Goal: Information Seeking & Learning: Check status

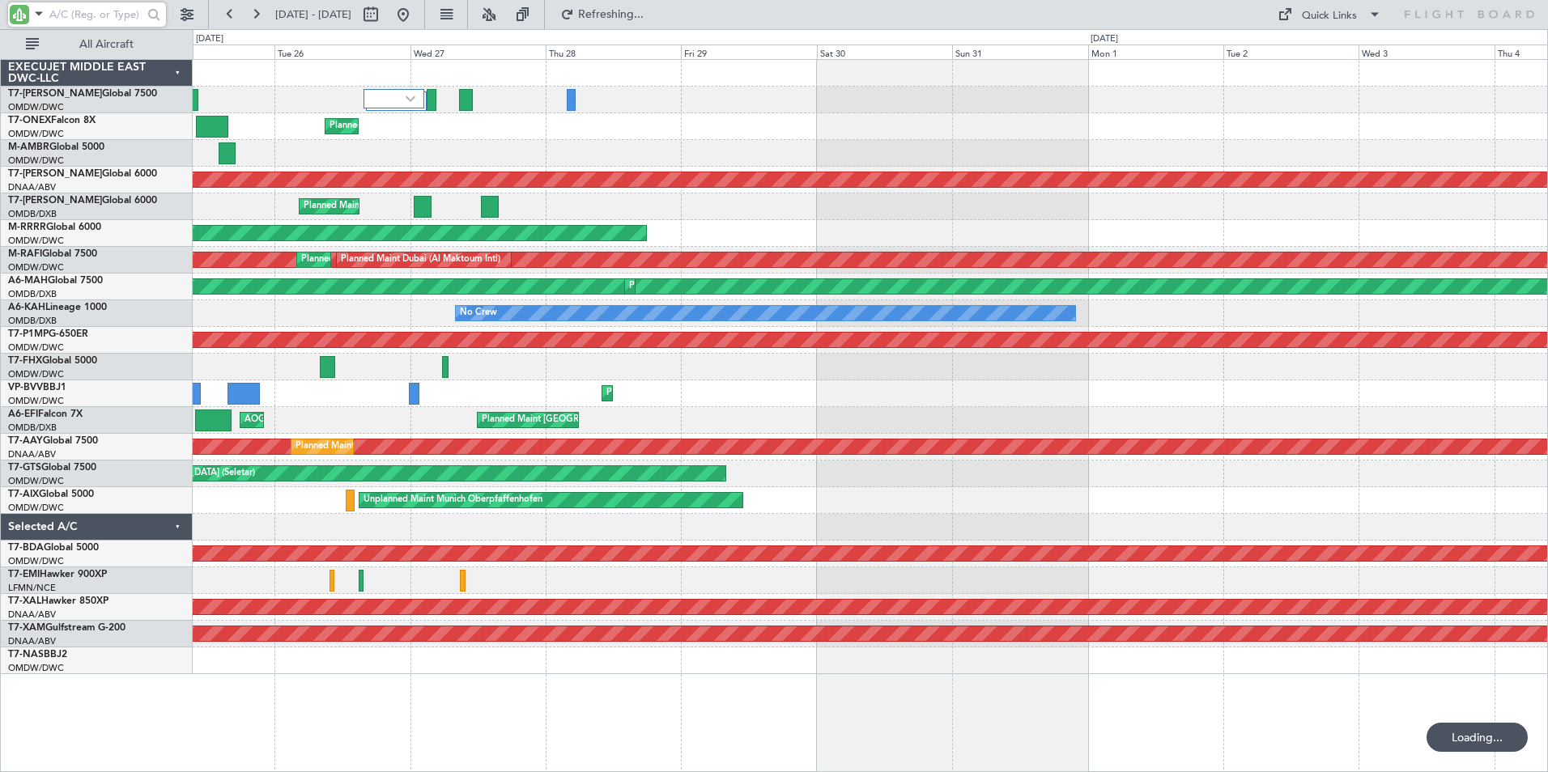
click at [937, 410] on div "Planned Maint [GEOGRAPHIC_DATA] ([GEOGRAPHIC_DATA] Intl) AOG Maint [GEOGRAPHIC_…" at bounding box center [870, 420] width 1354 height 27
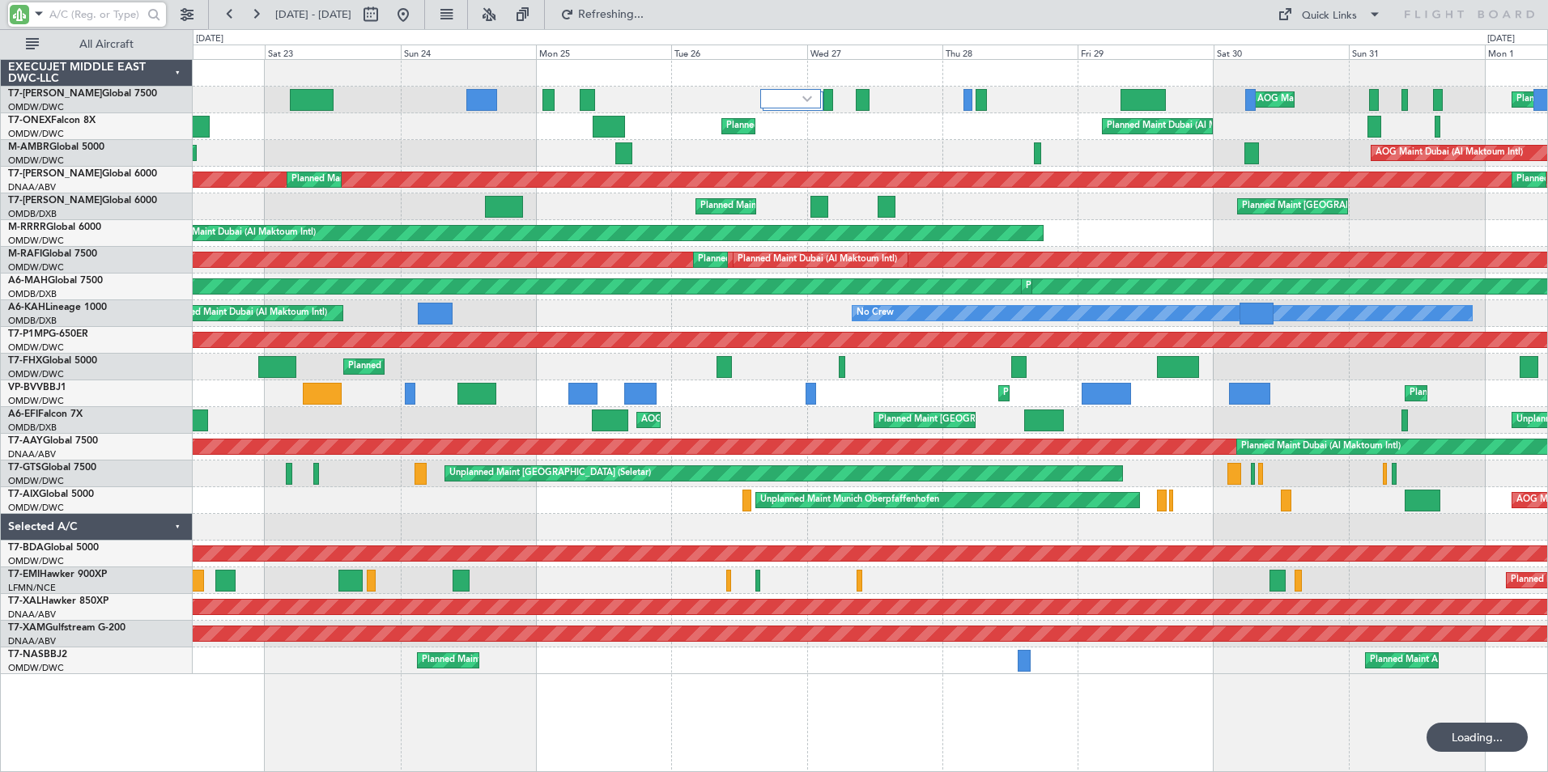
click at [901, 716] on div "Planned Maint Dubai (Al Maktoum Intl) AOG Maint [GEOGRAPHIC_DATA] (Al Maktoum I…" at bounding box center [870, 415] width 1355 height 713
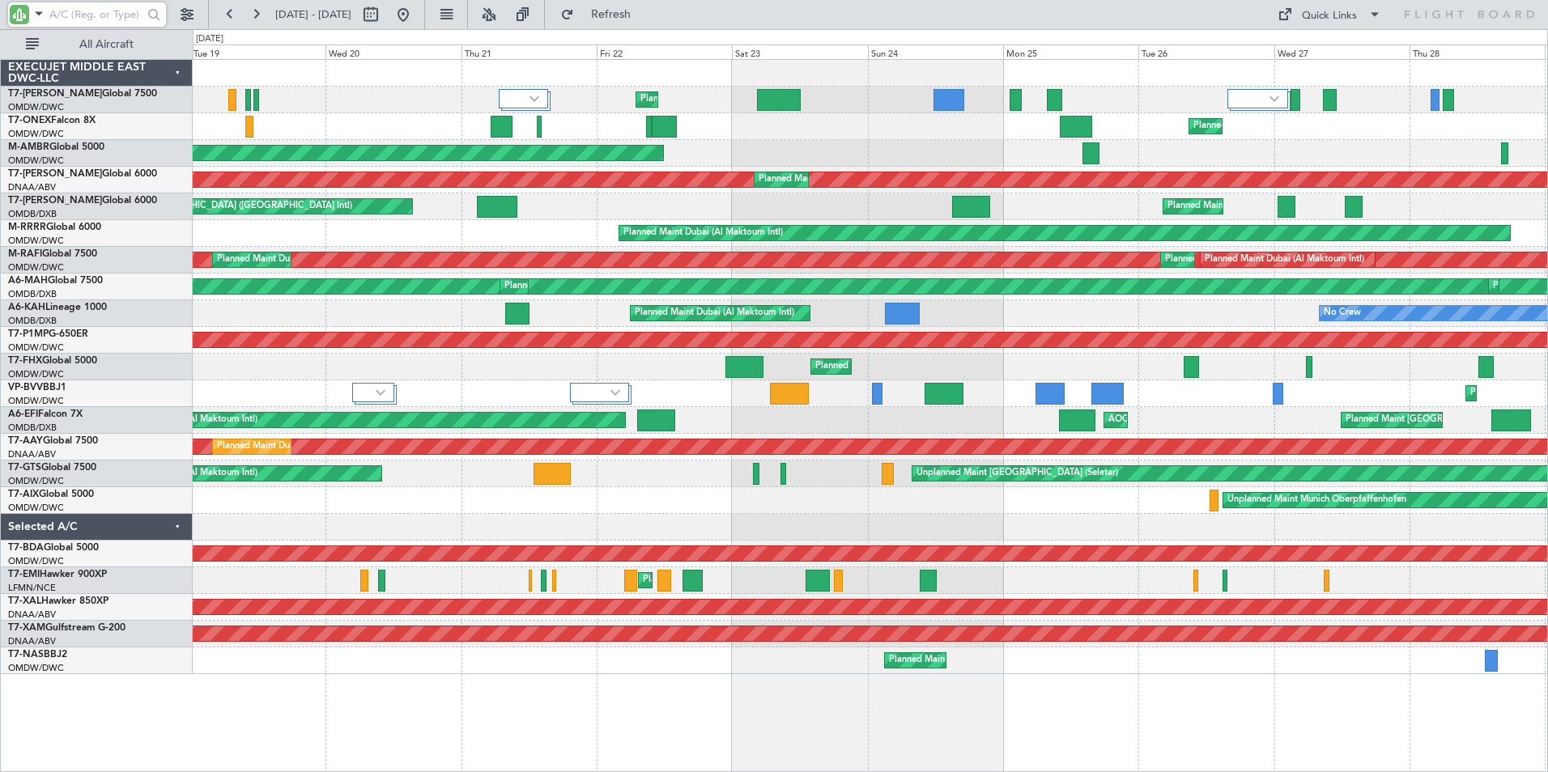
click at [1123, 730] on div "Planned Maint Dubai (Al Maktoum Intl) AOG Maint [GEOGRAPHIC_DATA] (Al Maktoum I…" at bounding box center [870, 415] width 1355 height 713
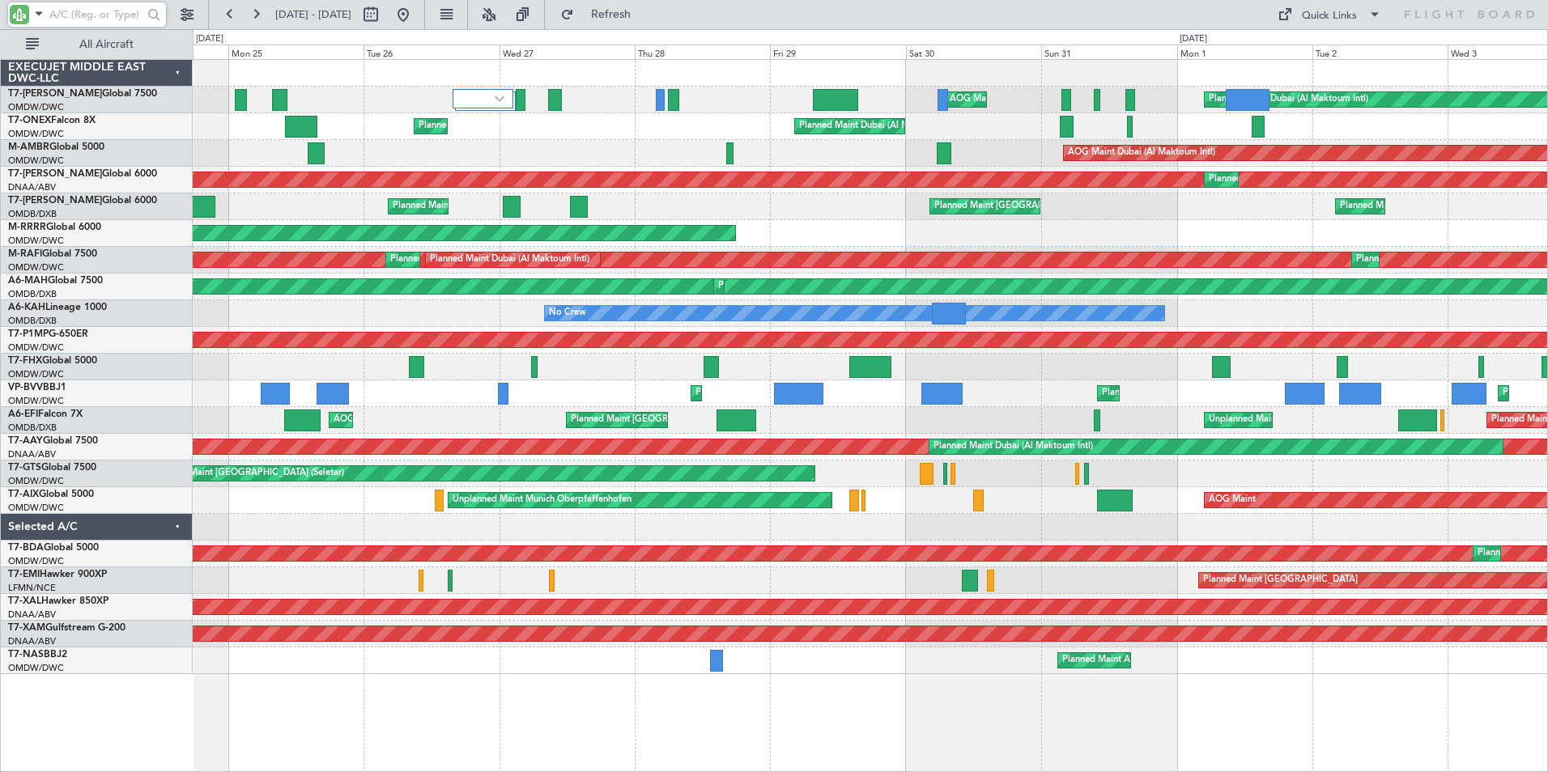
click at [551, 749] on div "AOG Maint Dubai (Al Maktoum Intl) Planned Maint [GEOGRAPHIC_DATA] (Al Maktoum I…" at bounding box center [870, 415] width 1355 height 713
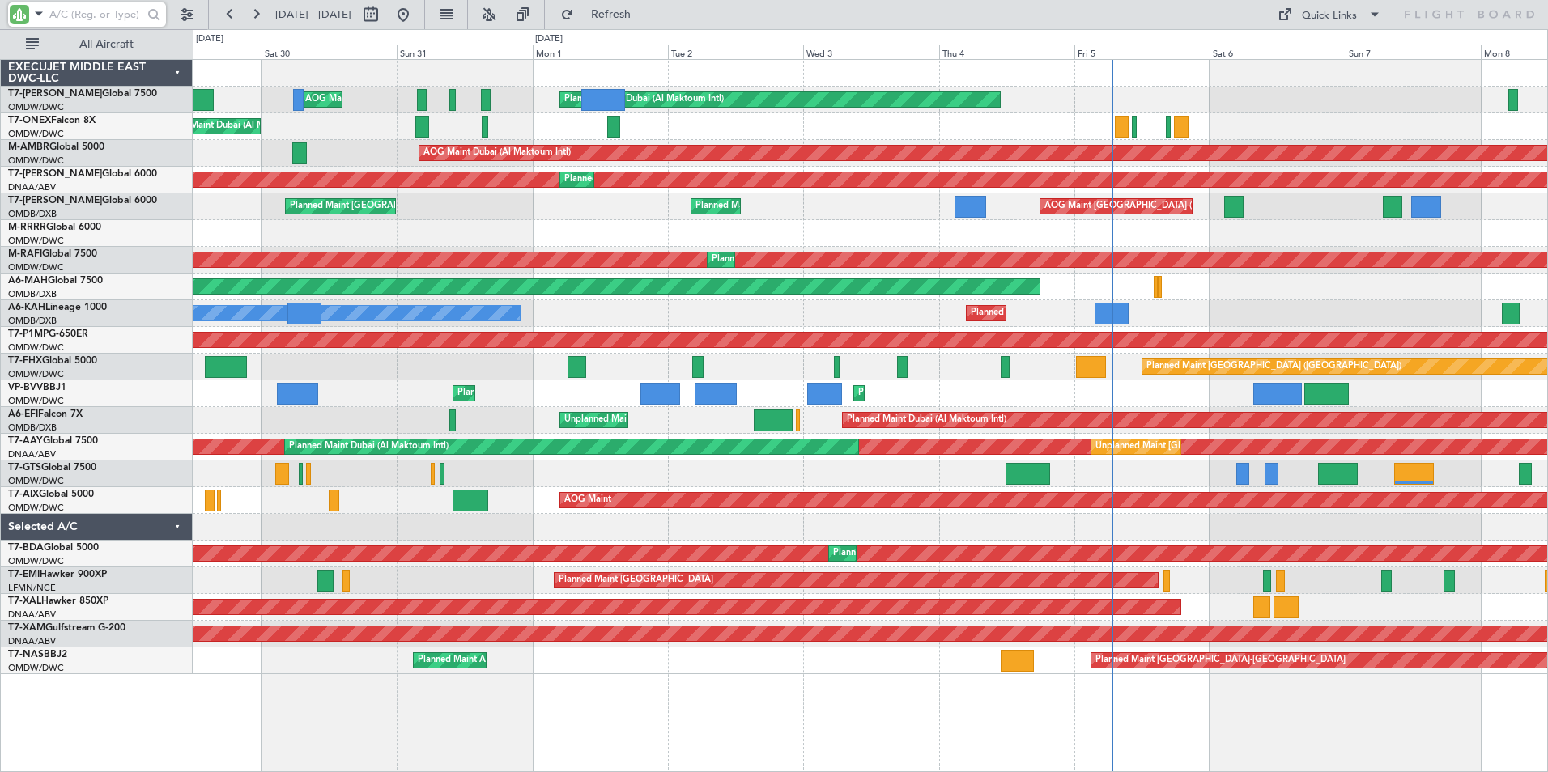
click at [695, 753] on div "Planned Maint Dubai (Al Maktoum Intl) AOG Maint [GEOGRAPHIC_DATA] (Al Maktoum I…" at bounding box center [870, 415] width 1355 height 713
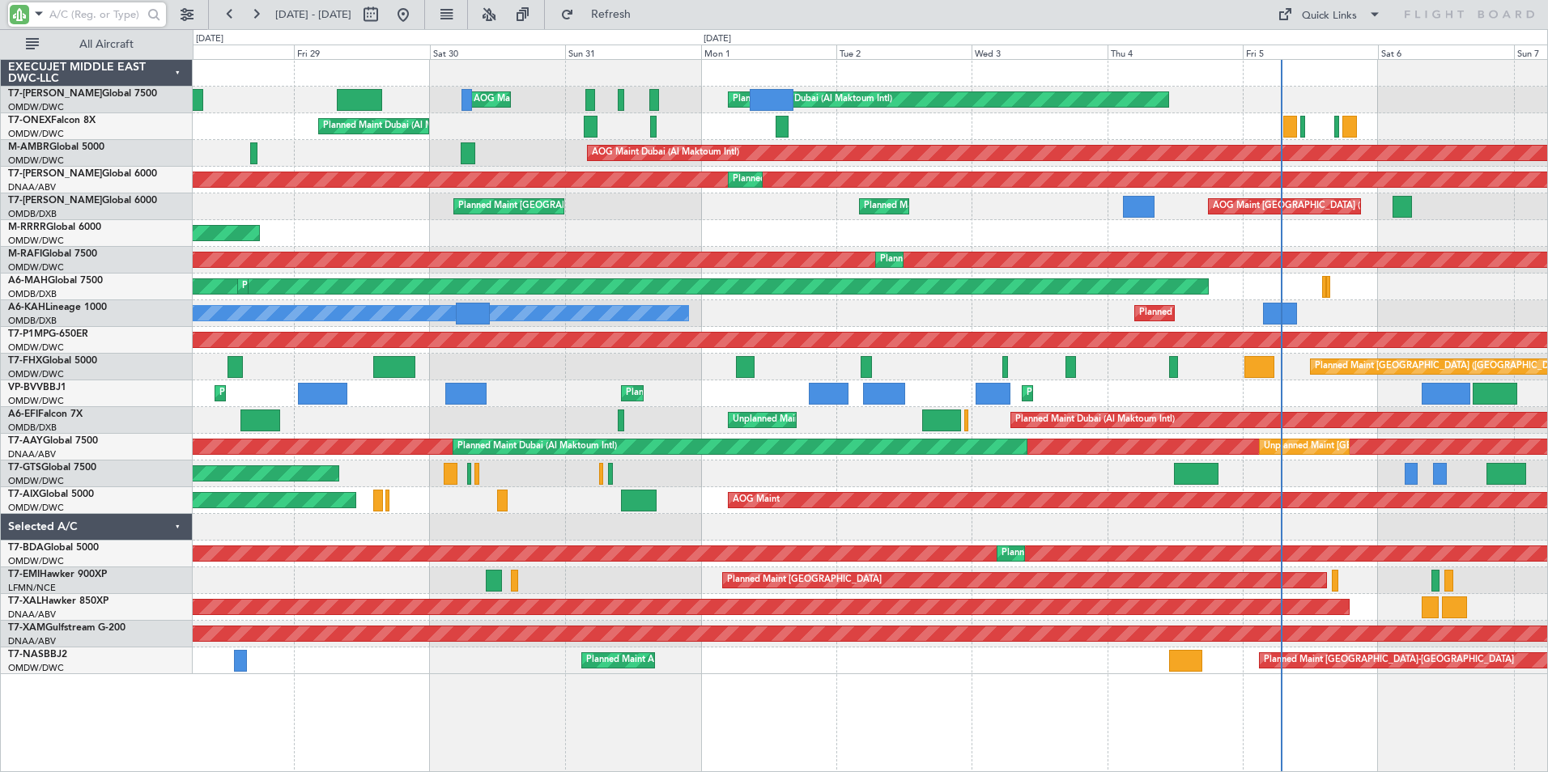
click at [836, 712] on div "Planned Maint Dubai (Al Maktoum Intl) AOG Maint [GEOGRAPHIC_DATA] (Al Maktoum I…" at bounding box center [870, 415] width 1355 height 713
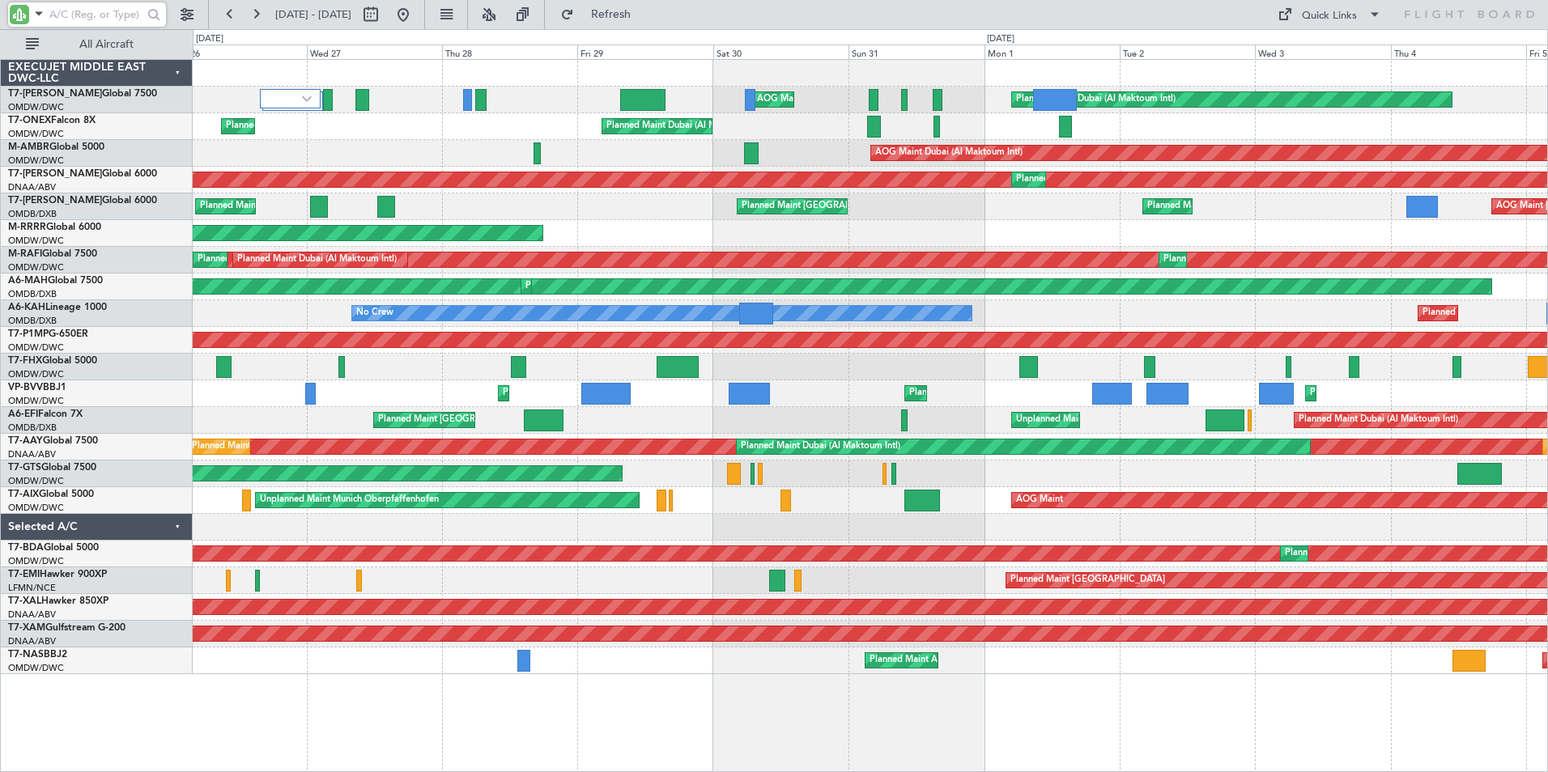
click at [776, 708] on div "Planned Maint Dubai (Al Maktoum Intl) AOG Maint [GEOGRAPHIC_DATA] (Al Maktoum I…" at bounding box center [870, 415] width 1355 height 713
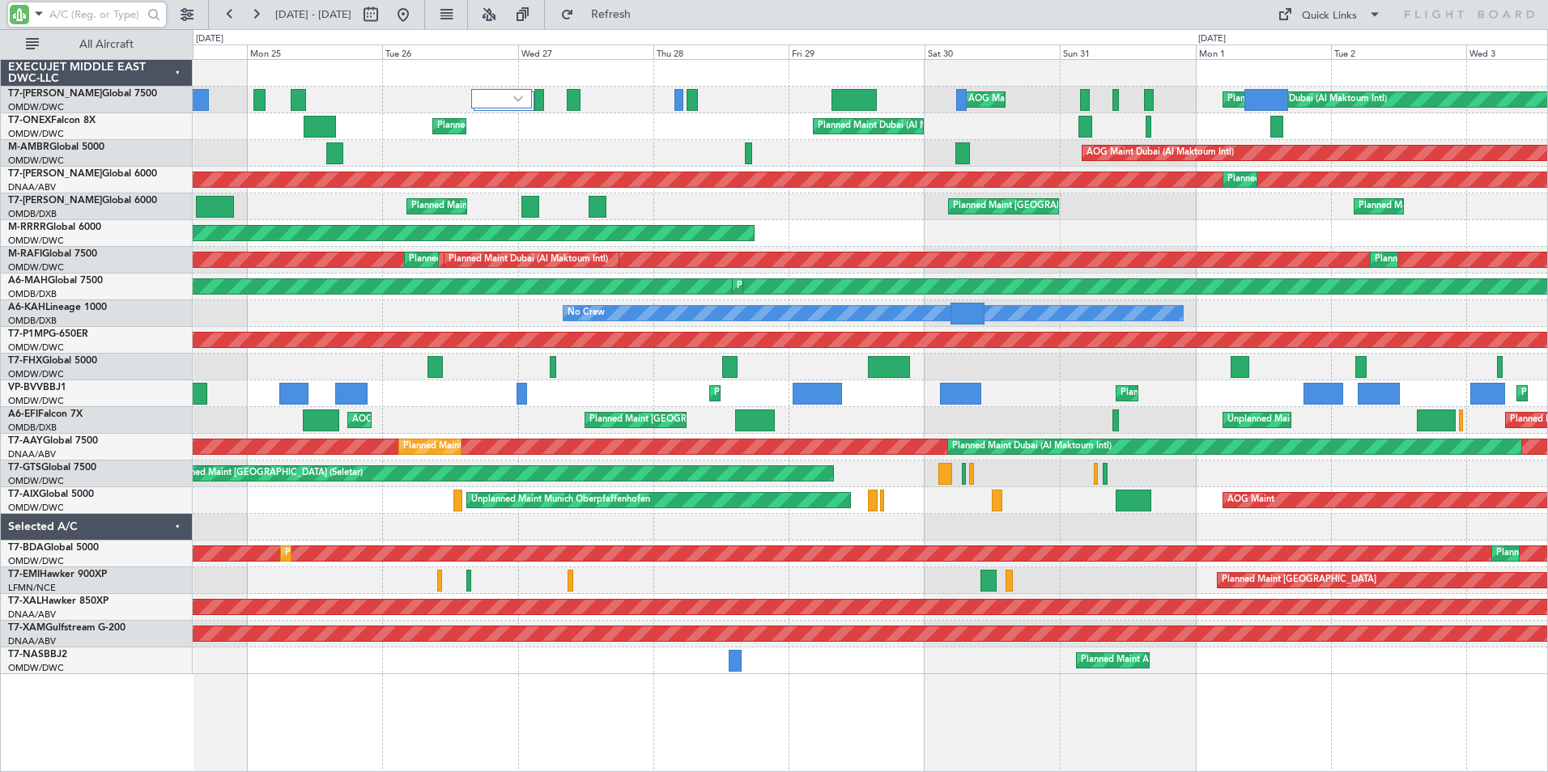
click at [657, 724] on div "Planned Maint Dubai (Al Maktoum Intl) AOG Maint [GEOGRAPHIC_DATA] (Al Maktoum I…" at bounding box center [870, 415] width 1355 height 713
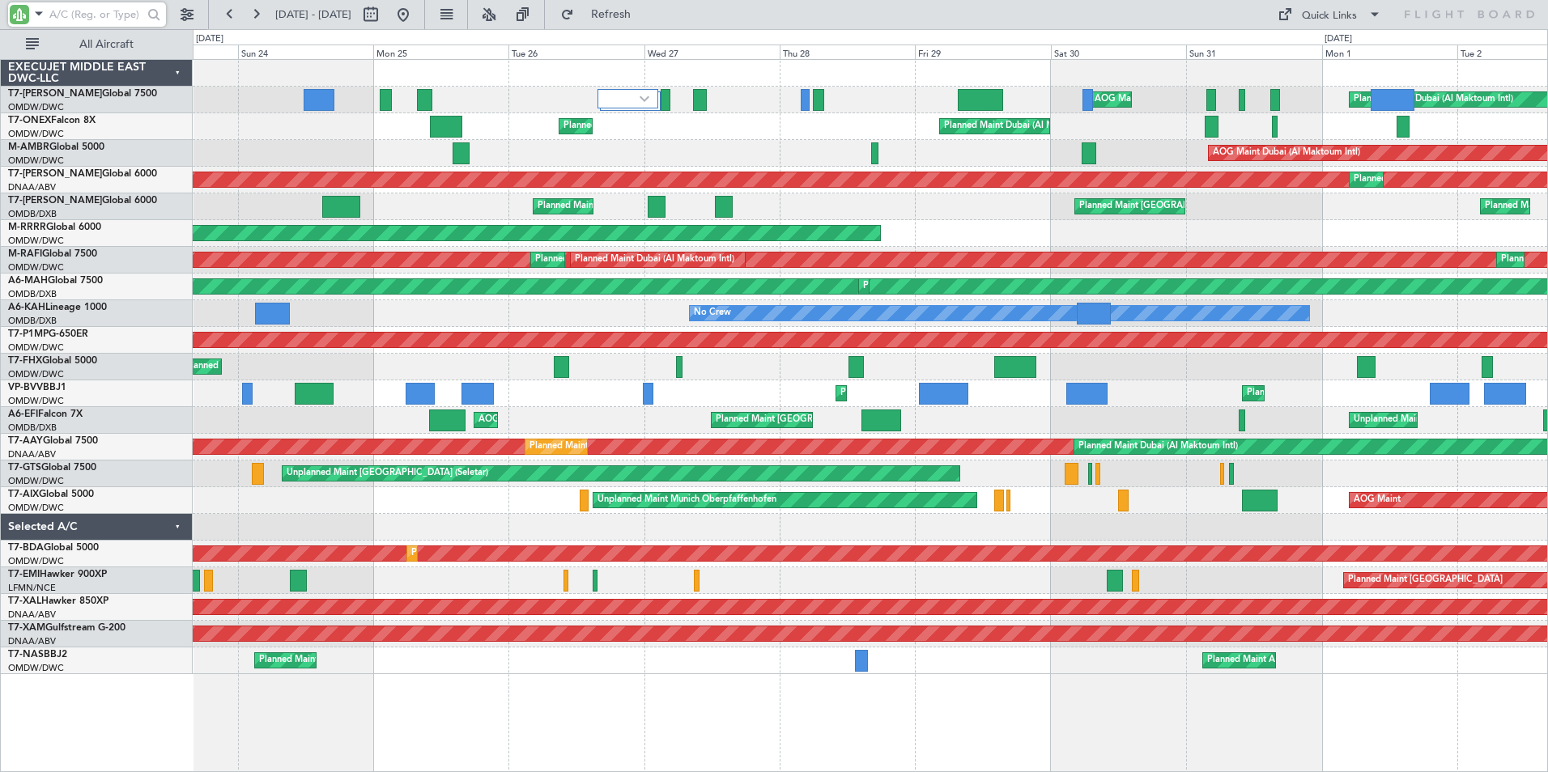
click at [607, 730] on div "Planned Maint Dubai (Al Maktoum Intl) AOG Maint [GEOGRAPHIC_DATA] (Al Maktoum I…" at bounding box center [870, 415] width 1355 height 713
click at [85, 15] on input "text" at bounding box center [95, 14] width 93 height 24
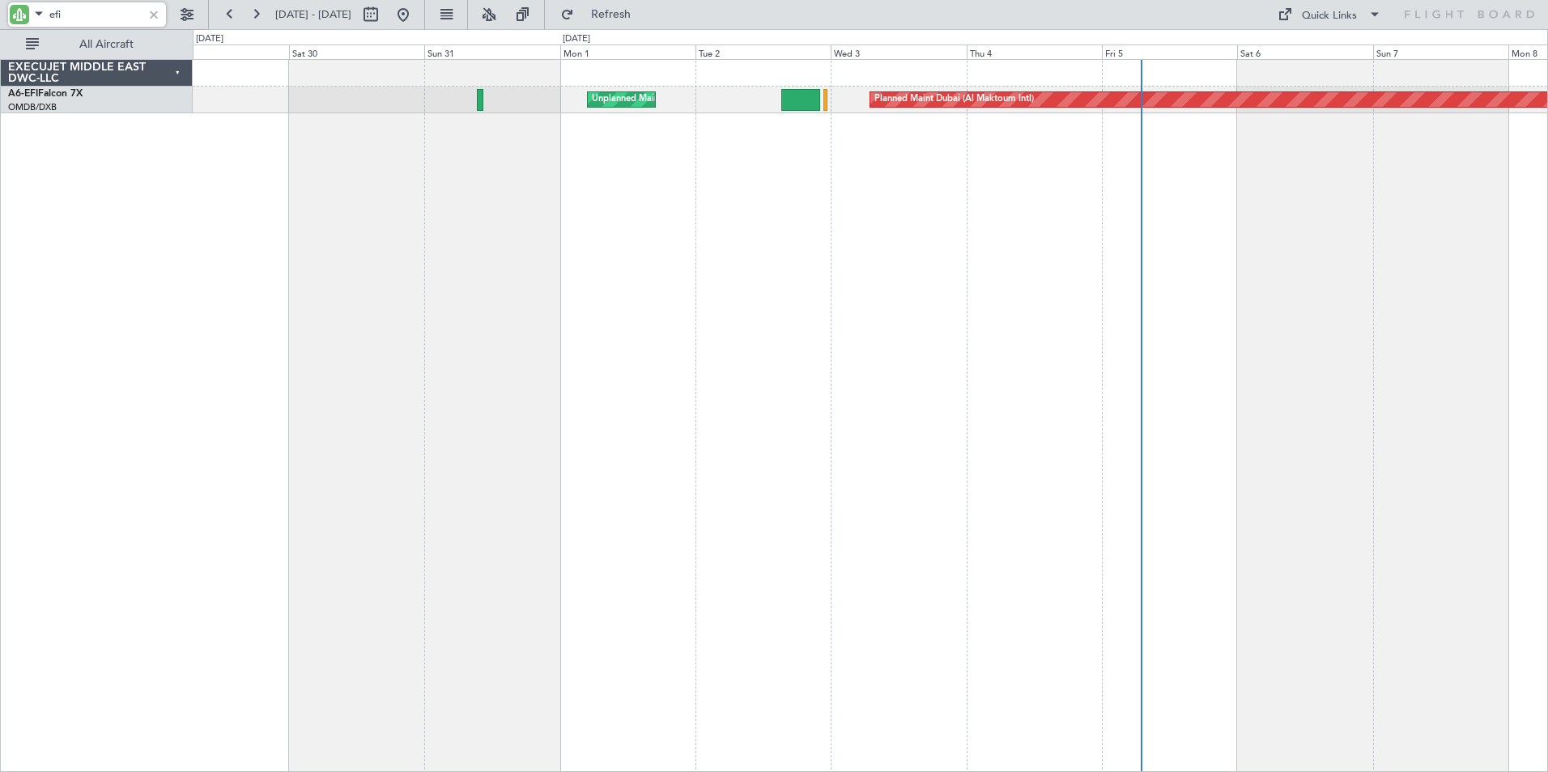
click at [576, 309] on div "Unplanned Maint [GEOGRAPHIC_DATA] ([GEOGRAPHIC_DATA]) Planned Maint [GEOGRAPHIC…" at bounding box center [870, 415] width 1355 height 713
type input "efi"
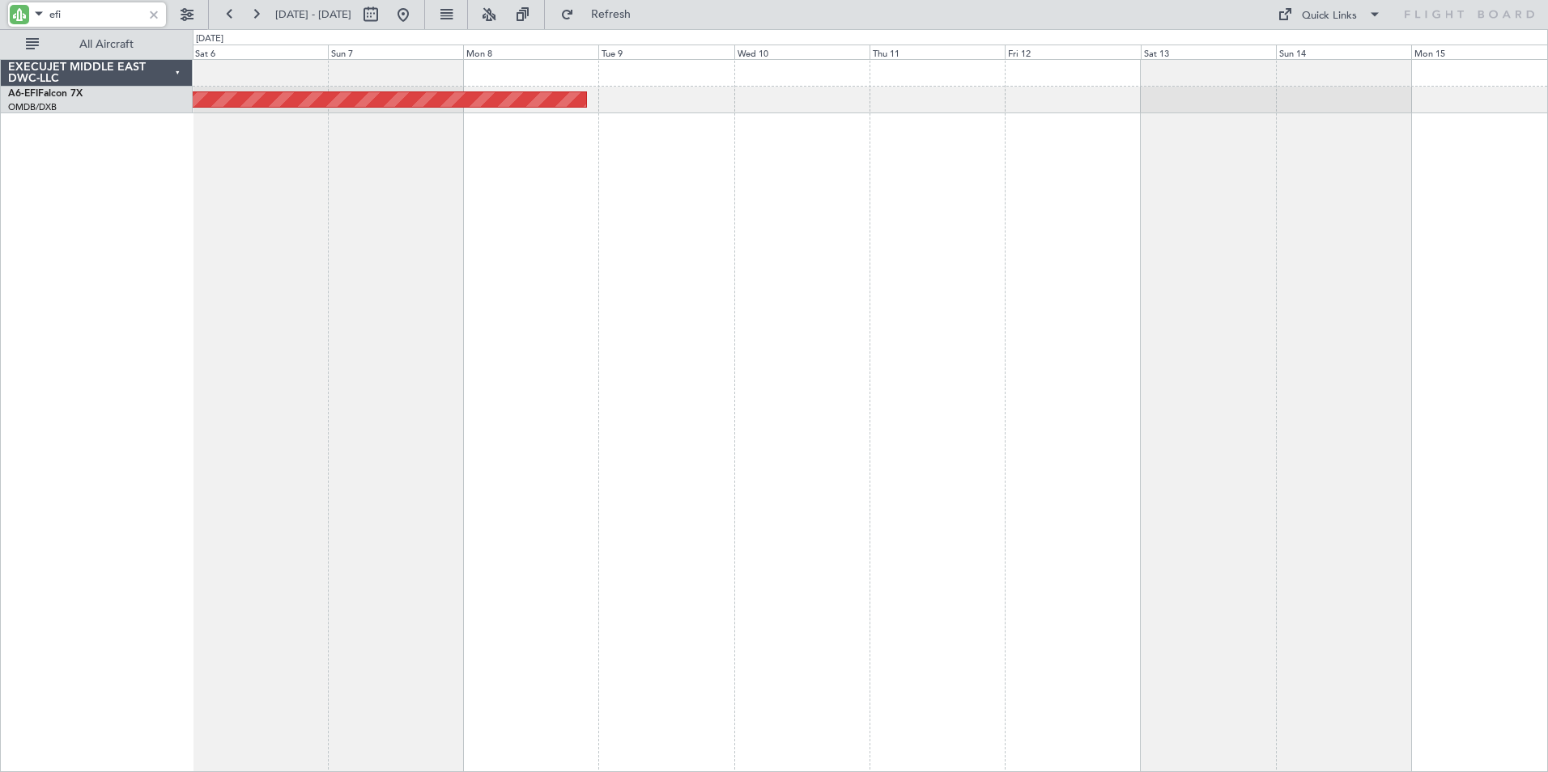
click at [276, 419] on div "Planned Maint Dubai (Al Maktoum Intl)" at bounding box center [870, 415] width 1355 height 713
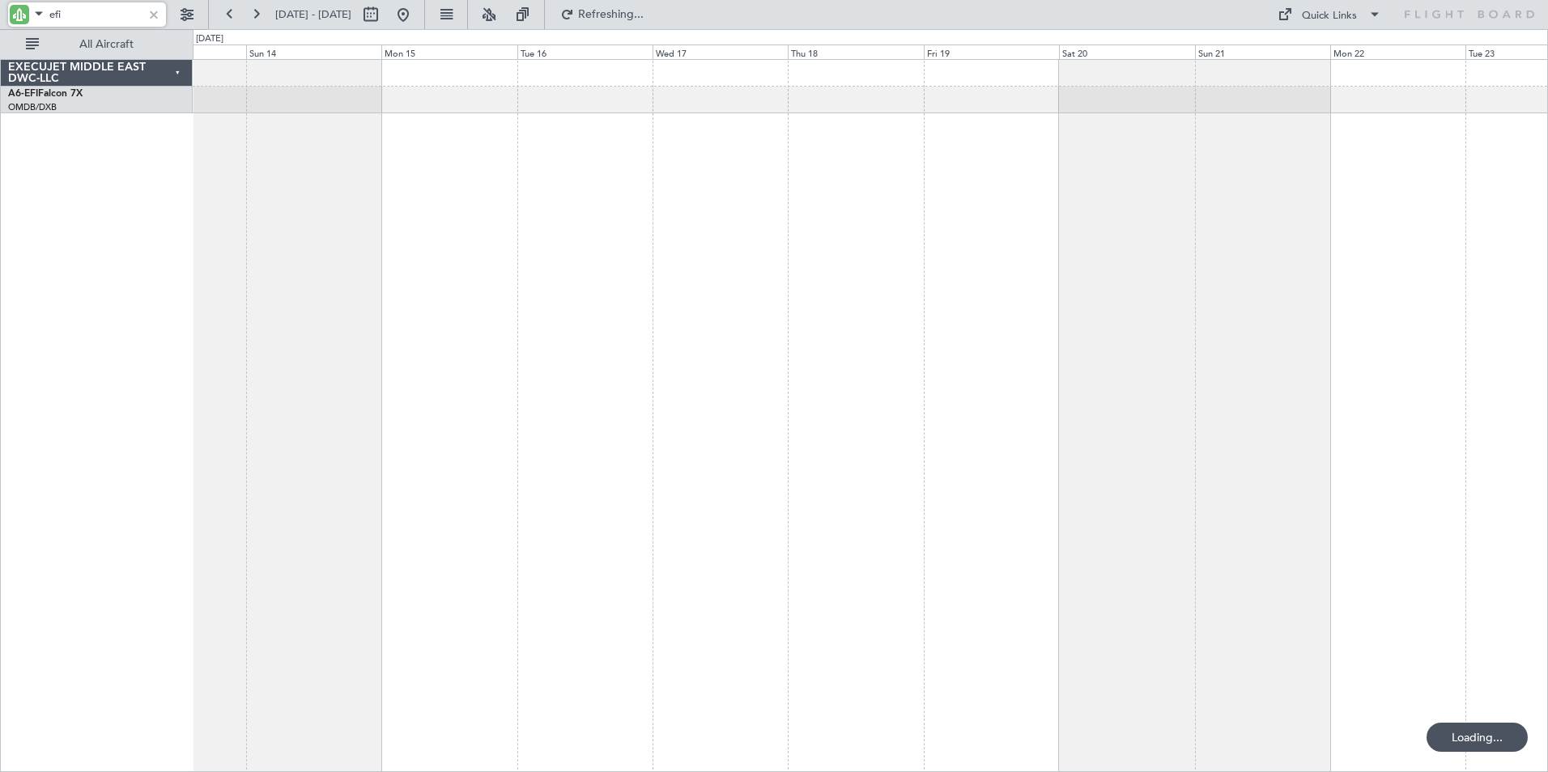
click at [96, 398] on div "EXECUJET MIDDLE EAST DWC-LLC A6-EFI Falcon 7X OMDB/DXB [GEOGRAPHIC_DATA] (Dubai…" at bounding box center [774, 400] width 1548 height 743
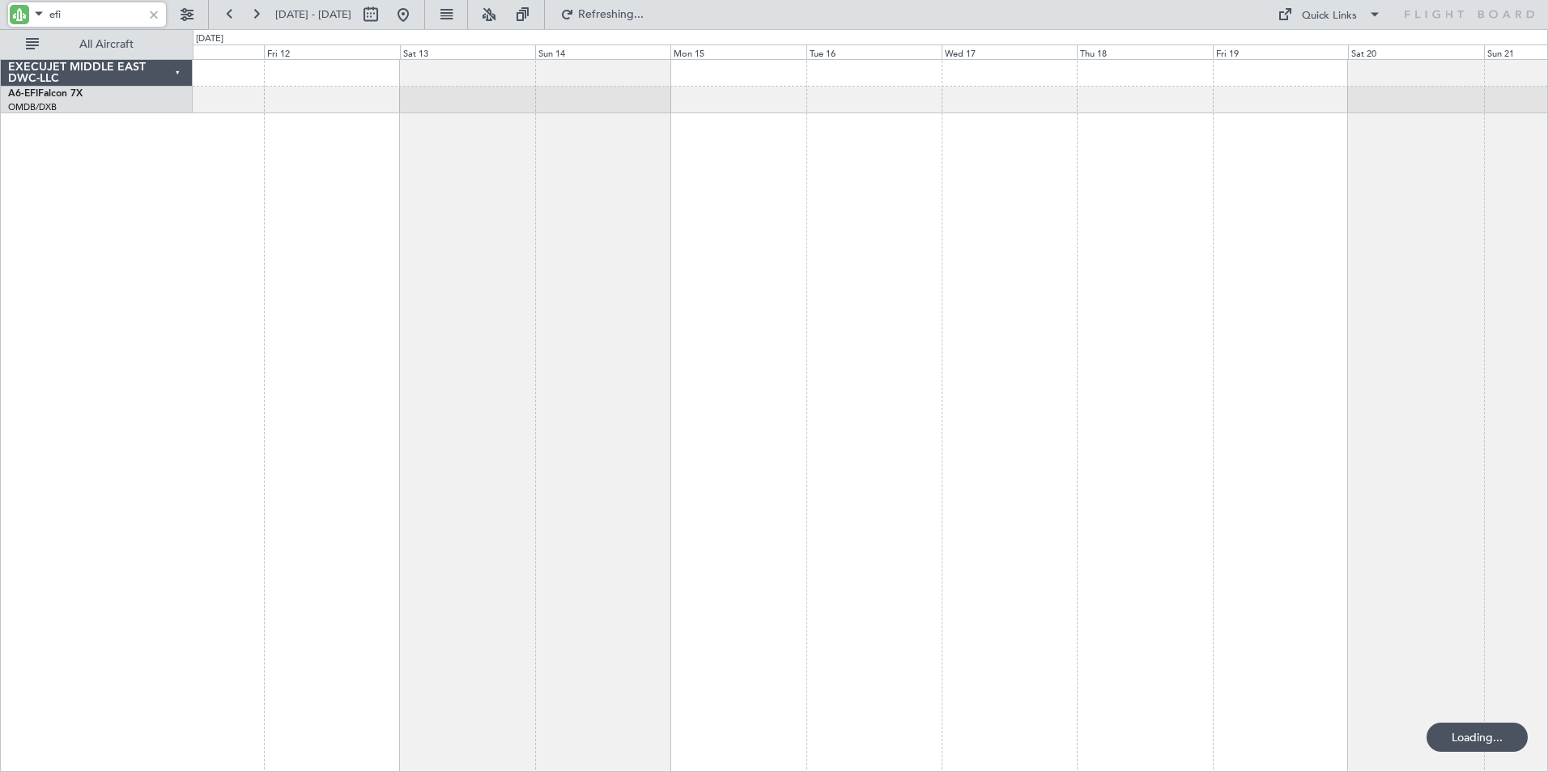
click at [915, 405] on div at bounding box center [870, 415] width 1355 height 713
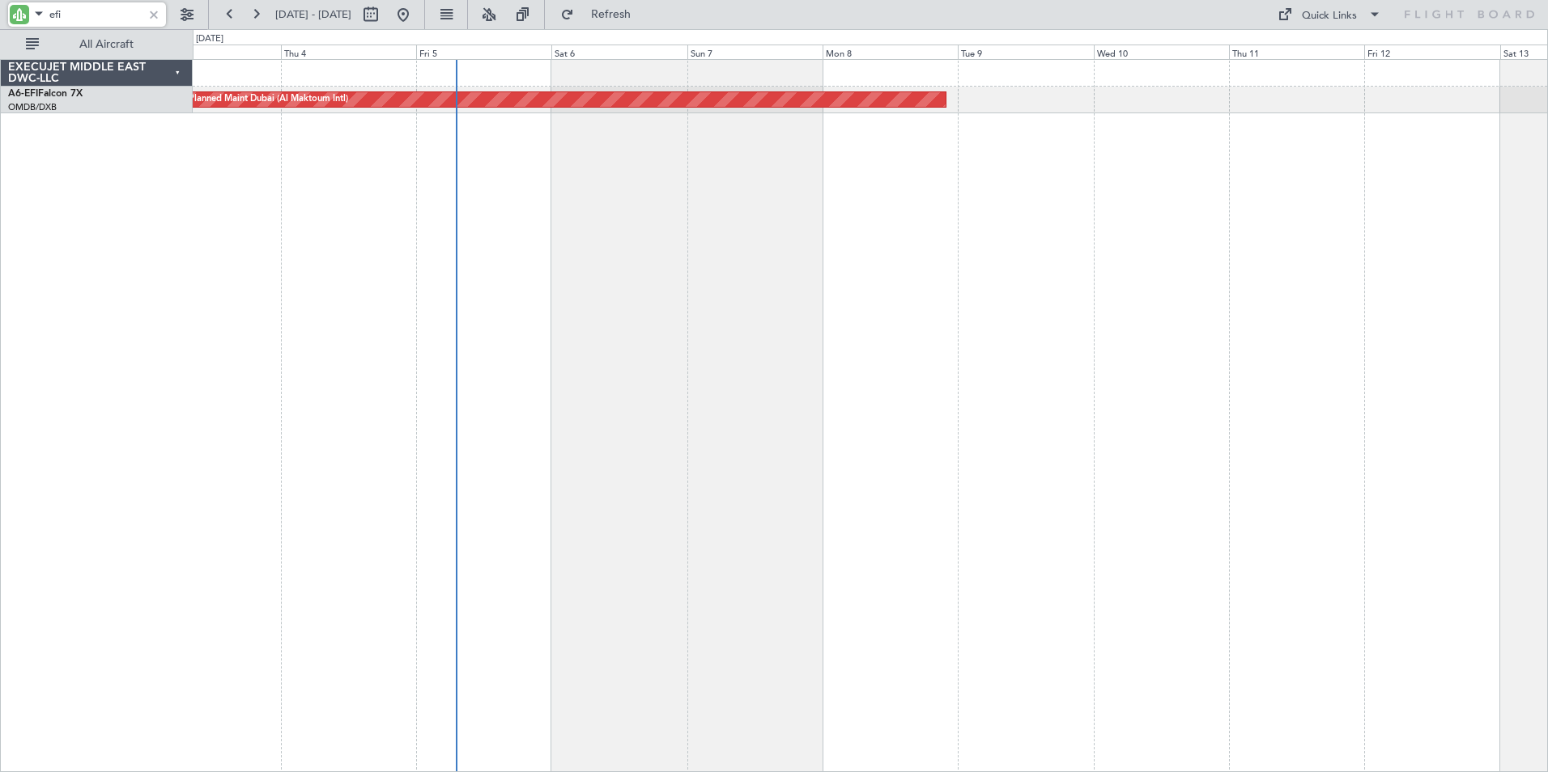
click at [1178, 373] on div "Planned Maint Dubai (Al Maktoum Intl) Unplanned Maint [GEOGRAPHIC_DATA] ([GEOGR…" at bounding box center [870, 415] width 1355 height 713
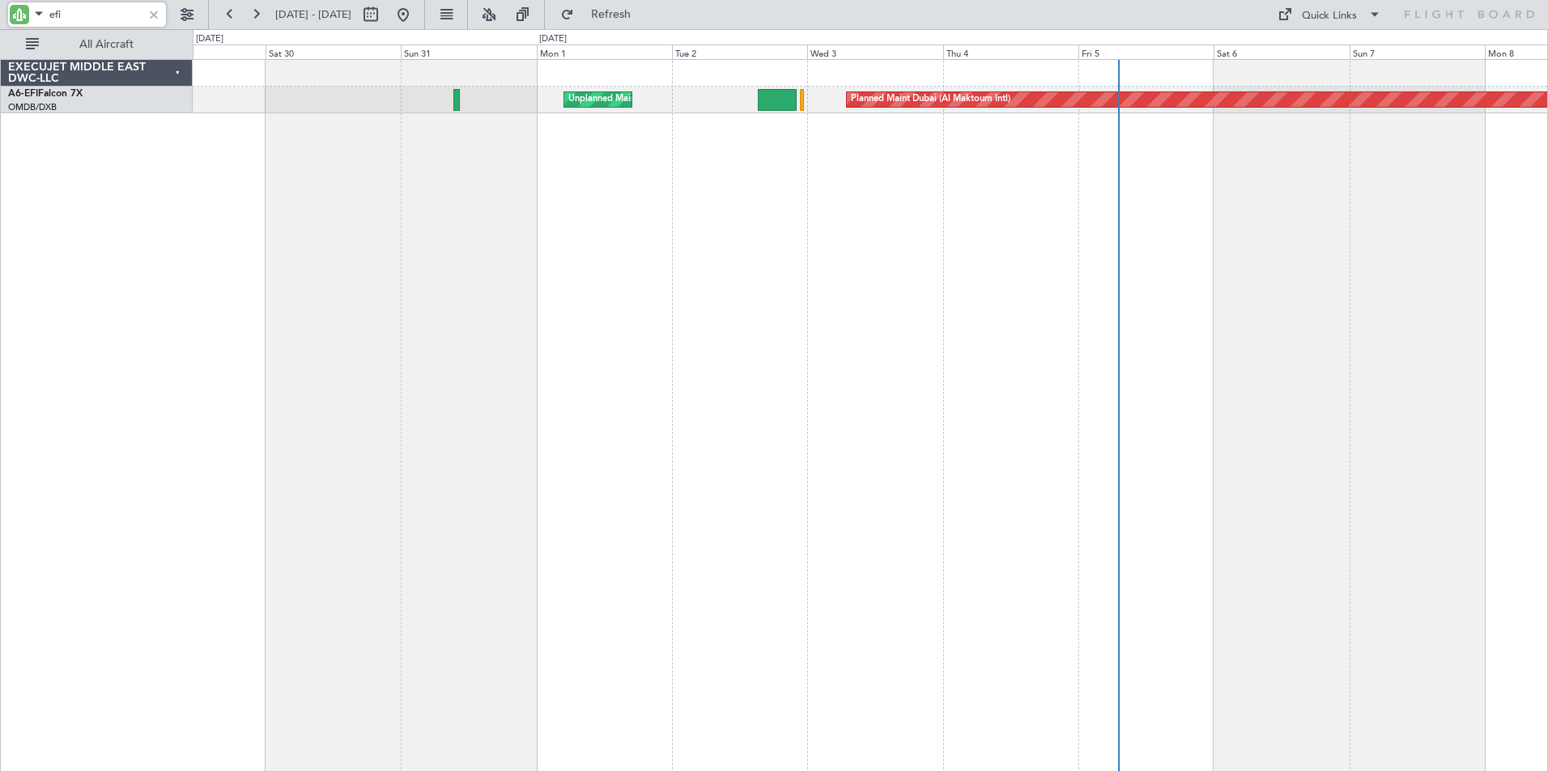
click at [1184, 369] on div "Planned Maint Dubai (Al Maktoum Intl) Unplanned Maint [GEOGRAPHIC_DATA] ([GEOGR…" at bounding box center [870, 415] width 1355 height 713
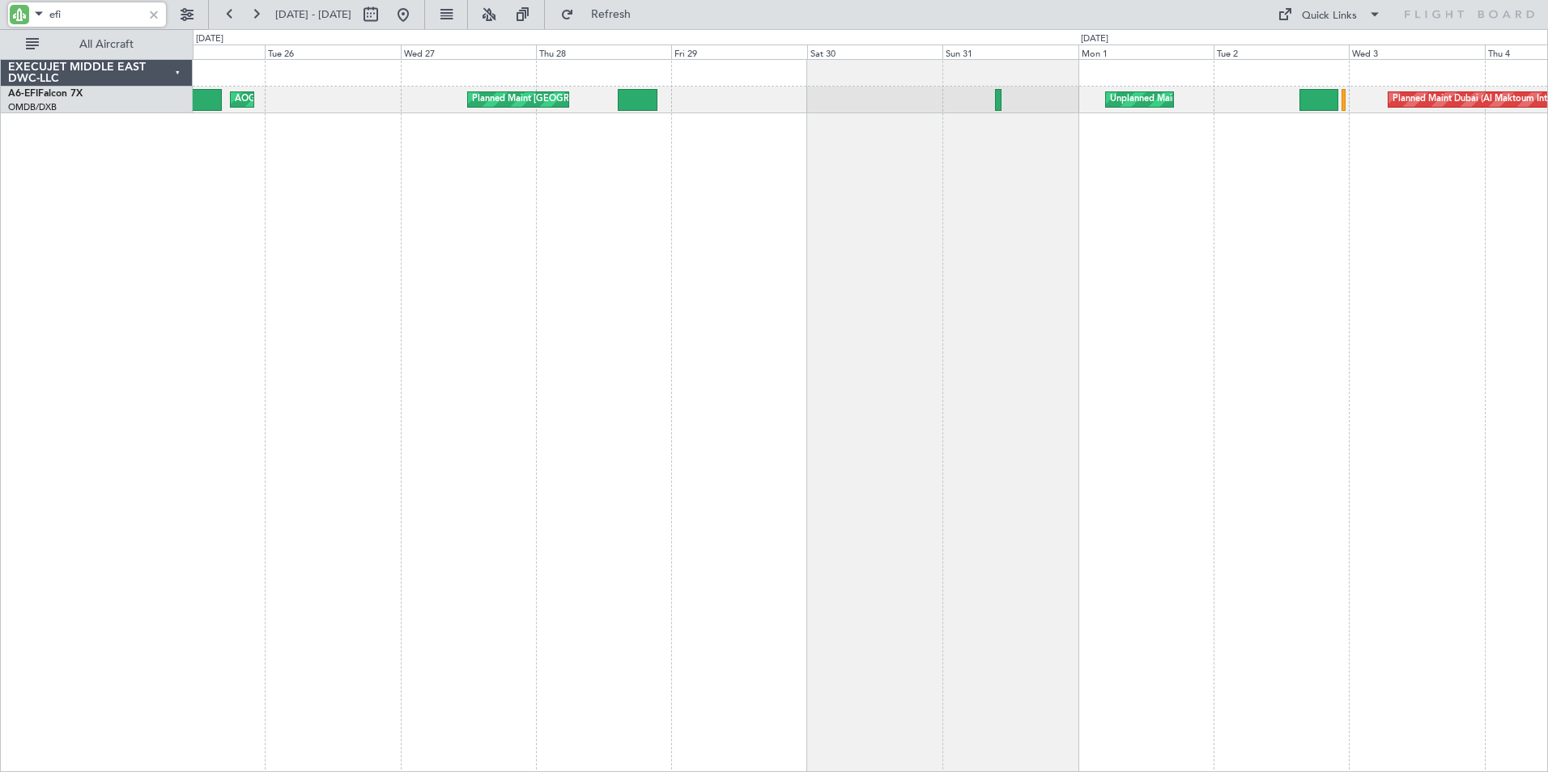
click at [1175, 406] on div "Planned Maint Dubai (Al Maktoum Intl) Unplanned Maint [GEOGRAPHIC_DATA] ([GEOGR…" at bounding box center [870, 415] width 1355 height 713
click at [155, 14] on div at bounding box center [154, 15] width 18 height 18
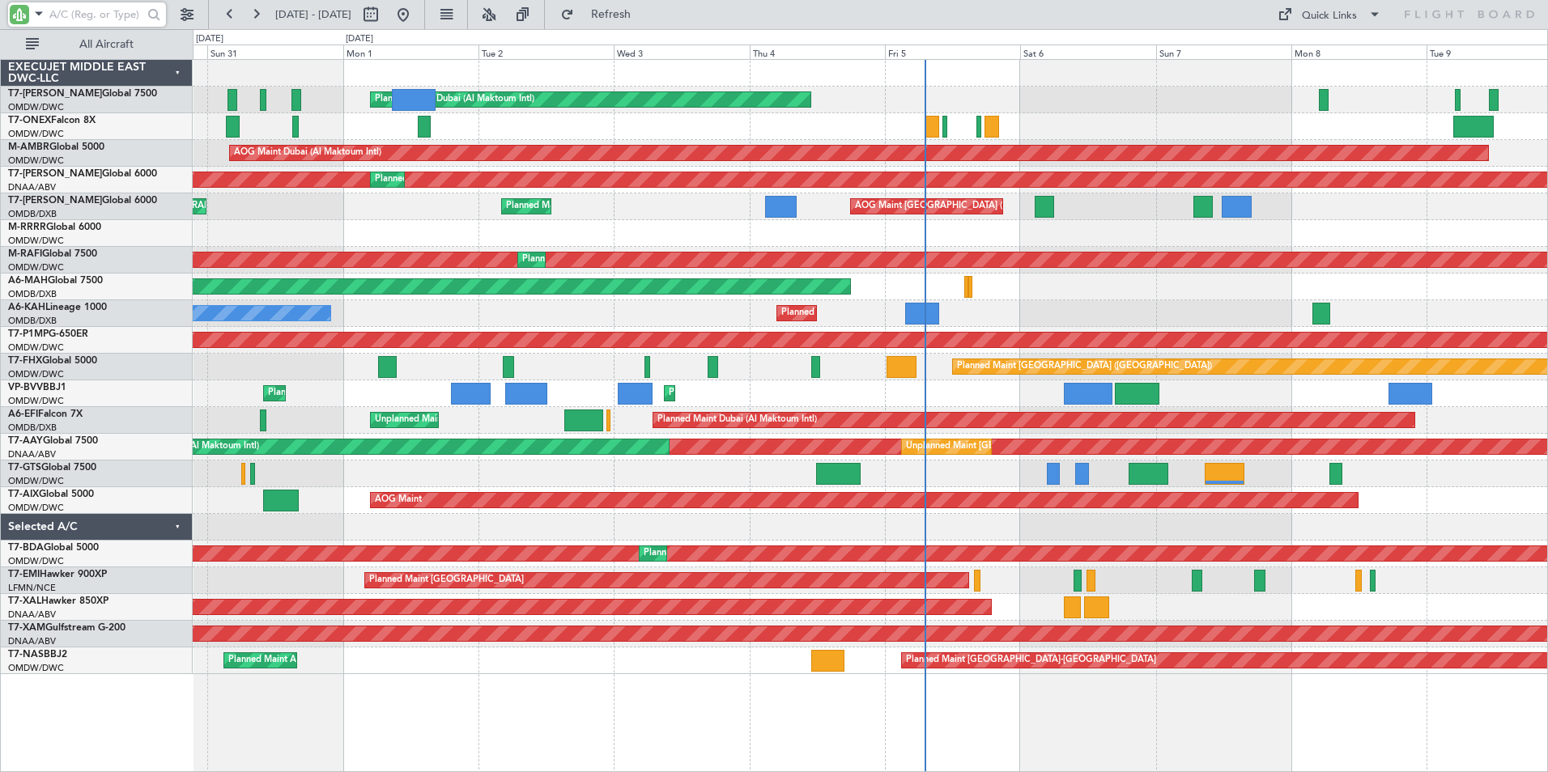
click at [613, 714] on div "Planned Maint Dubai (Al Maktoum Intl) AOG Maint [GEOGRAPHIC_DATA] (Al Maktoum I…" at bounding box center [870, 415] width 1355 height 713
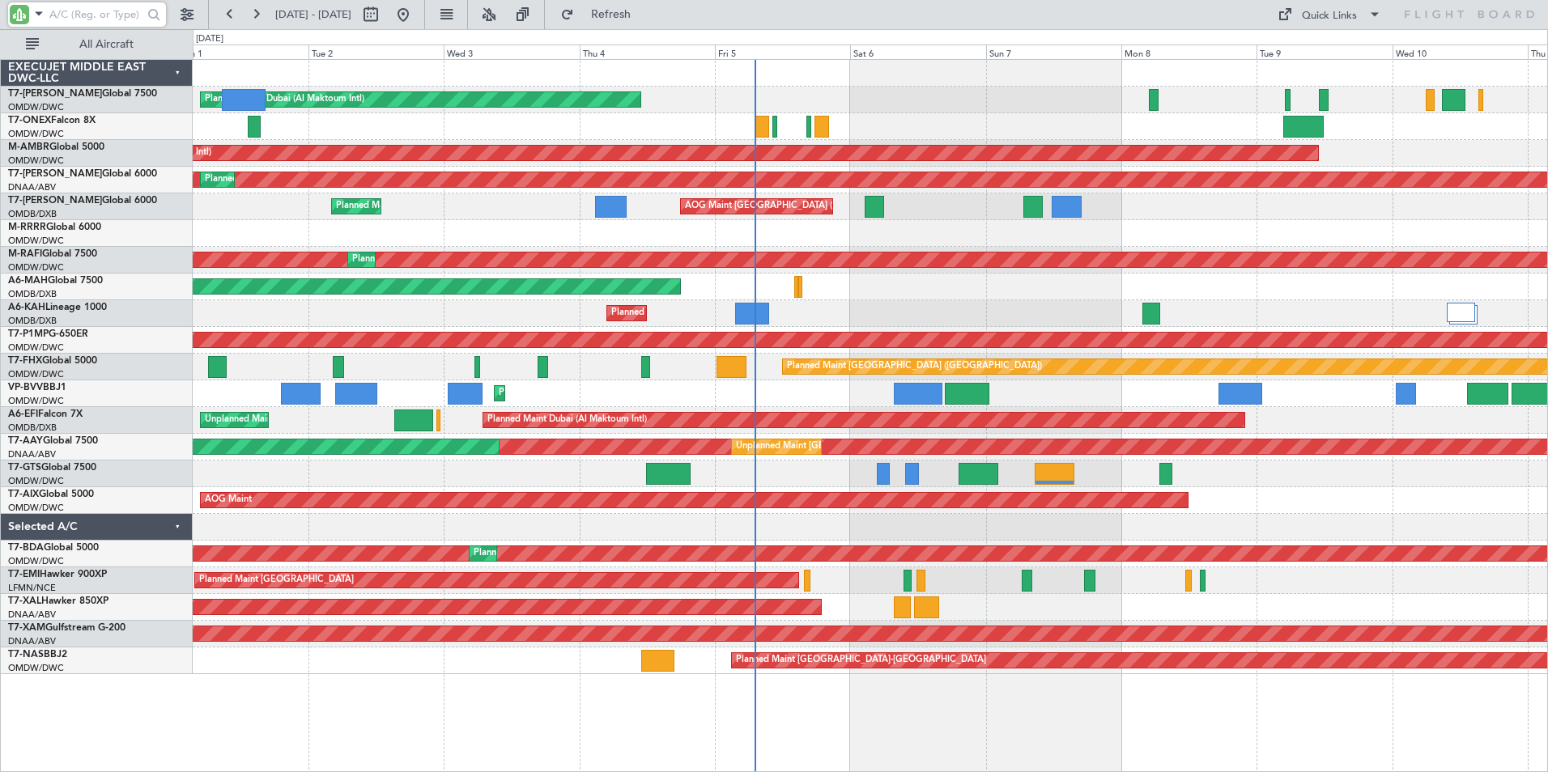
click at [902, 711] on div "Planned Maint Dubai (Al Maktoum Intl) AOG Maint [GEOGRAPHIC_DATA] (Al Maktoum I…" at bounding box center [870, 415] width 1355 height 713
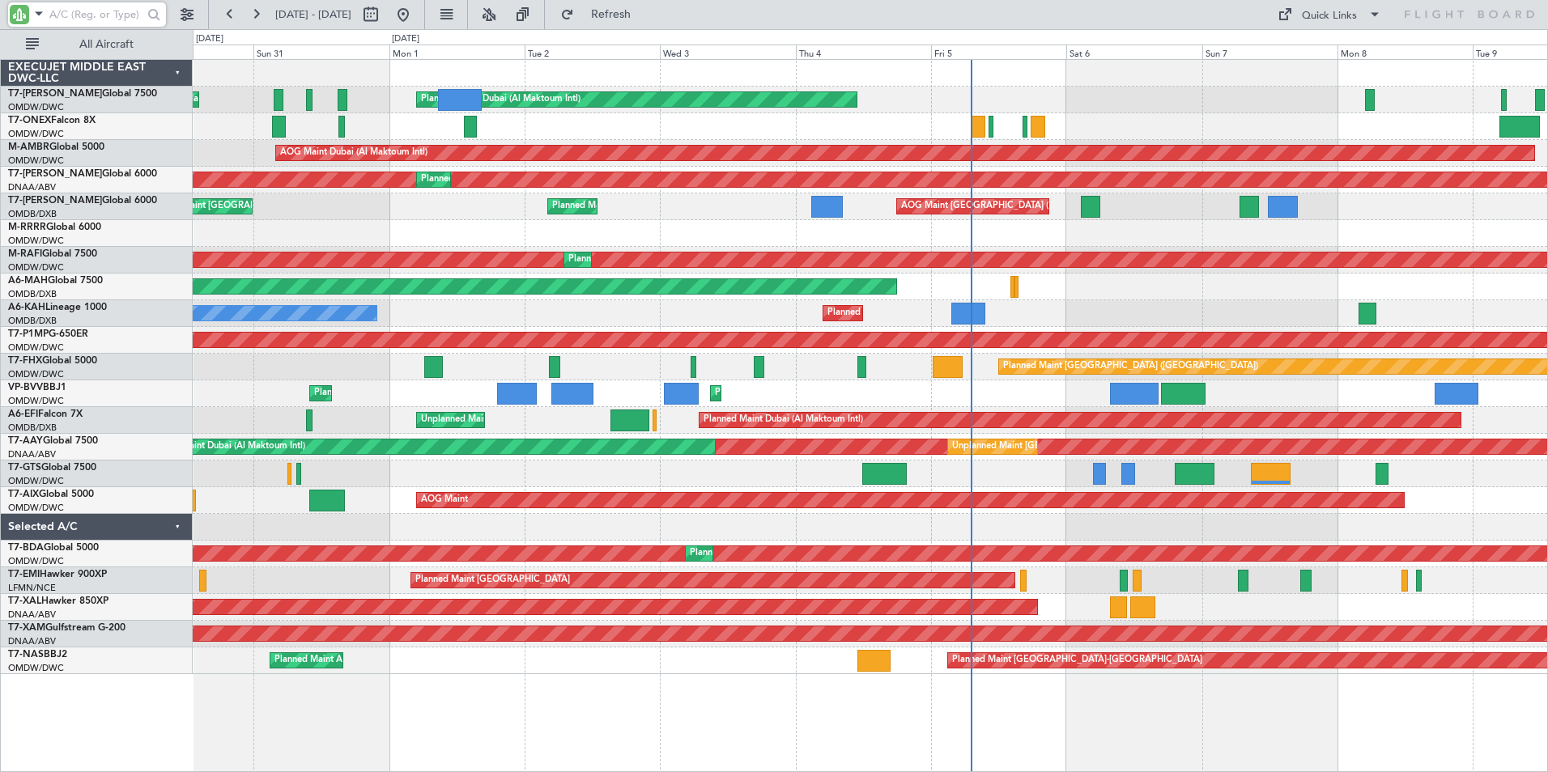
click at [648, 755] on div "Planned Maint Dubai (Al Maktoum Intl) AOG Maint [GEOGRAPHIC_DATA] (Al Maktoum I…" at bounding box center [870, 415] width 1355 height 713
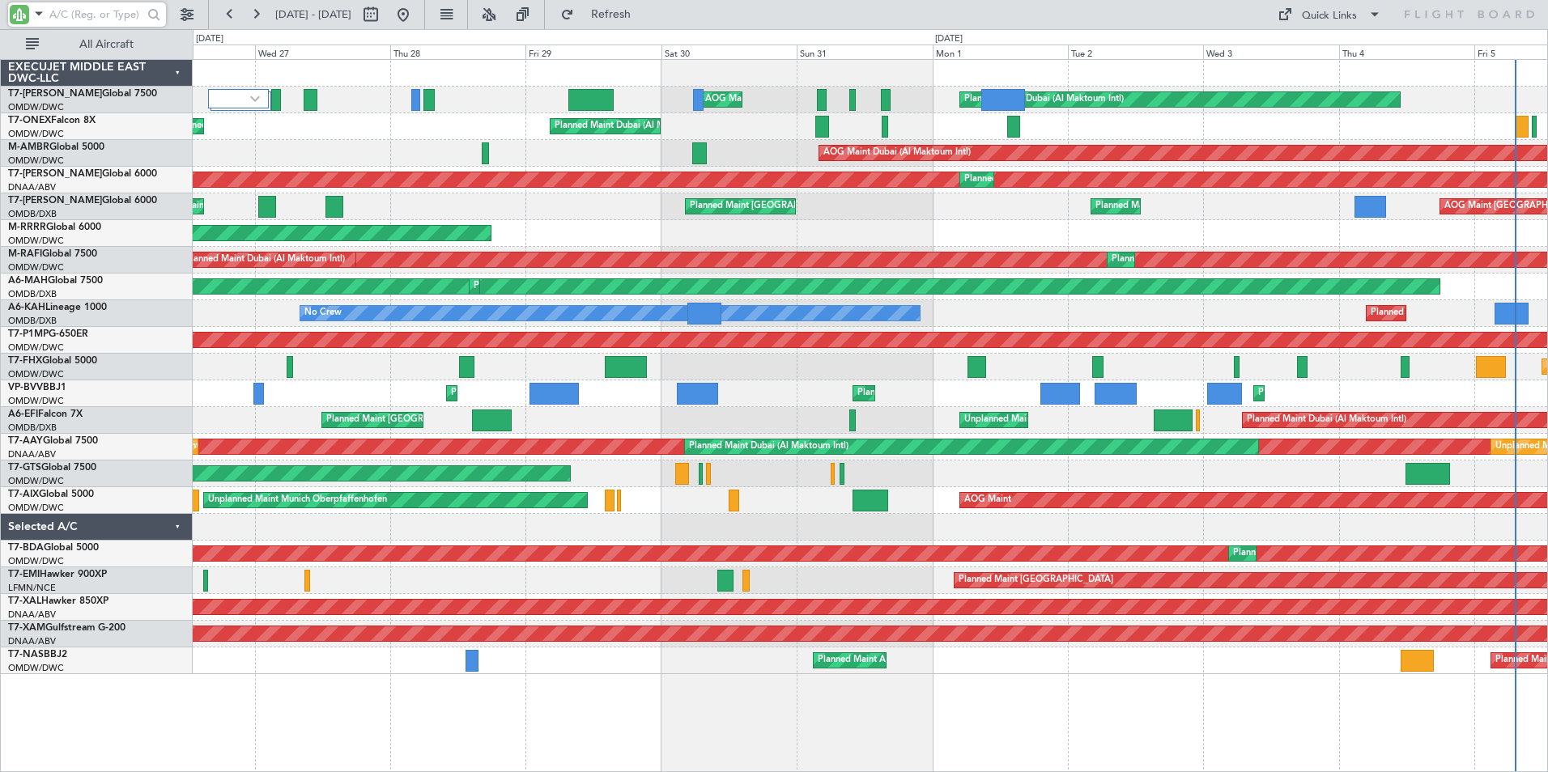
click at [1113, 687] on div "Planned Maint Dubai (Al Maktoum Intl) AOG Maint [GEOGRAPHIC_DATA] (Al Maktoum I…" at bounding box center [870, 415] width 1355 height 713
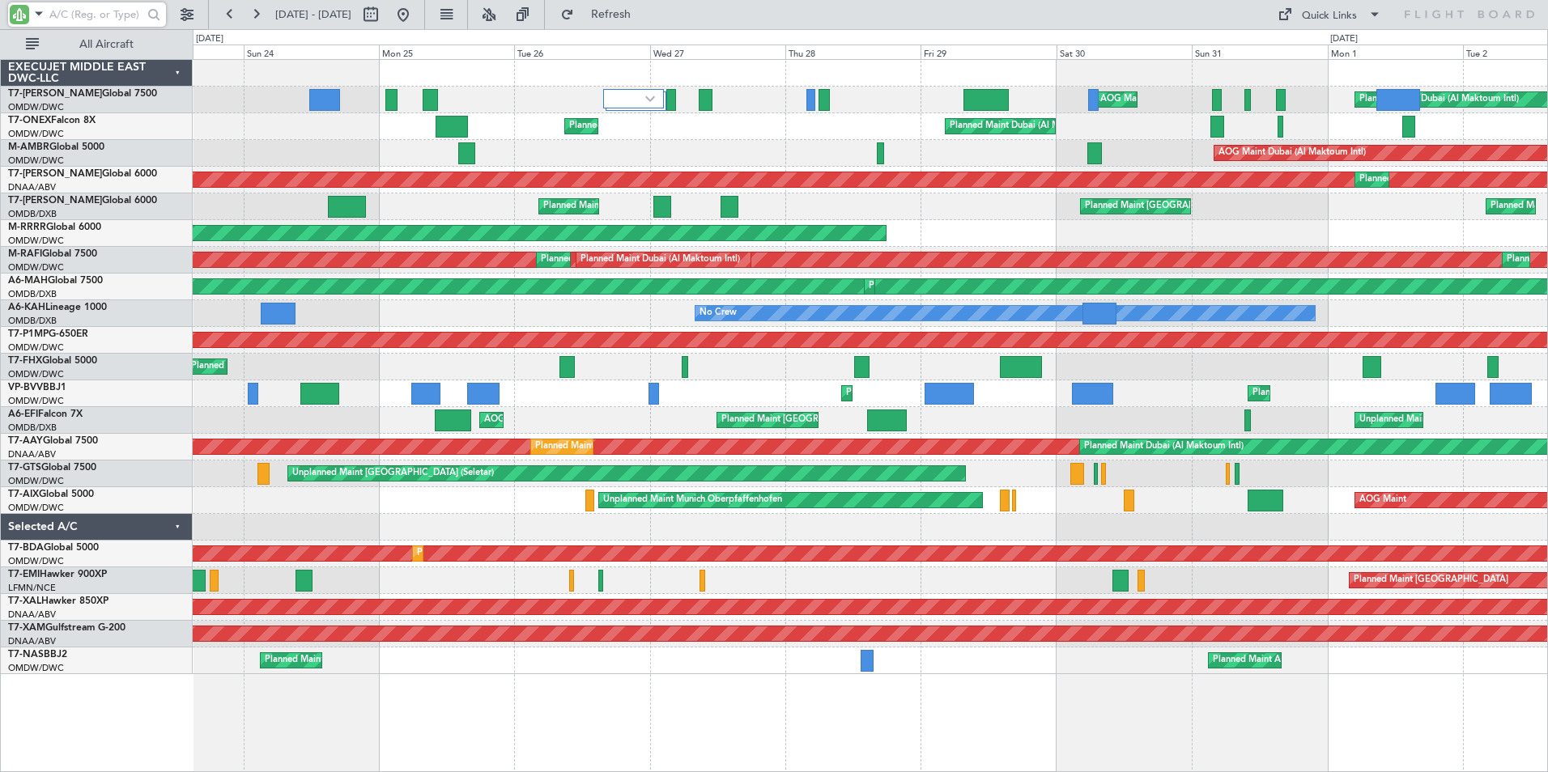
click at [853, 709] on div "Planned Maint Dubai (Al Maktoum Intl) AOG Maint [GEOGRAPHIC_DATA] (Al Maktoum I…" at bounding box center [870, 415] width 1355 height 713
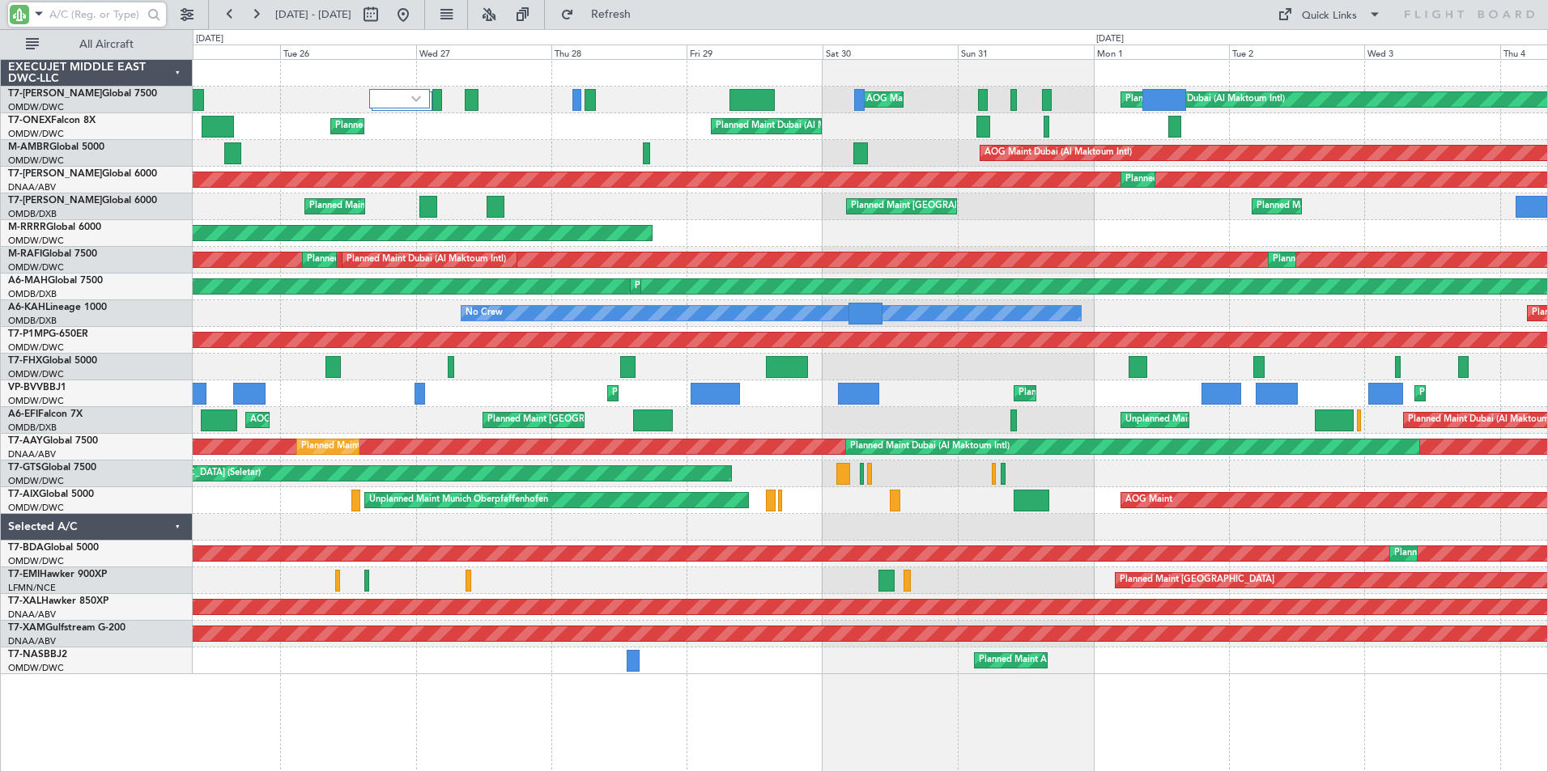
click at [283, 682] on div "AOG Maint Dubai (Al Maktoum Intl) Planned Maint [GEOGRAPHIC_DATA] (Al Maktoum I…" at bounding box center [870, 415] width 1355 height 713
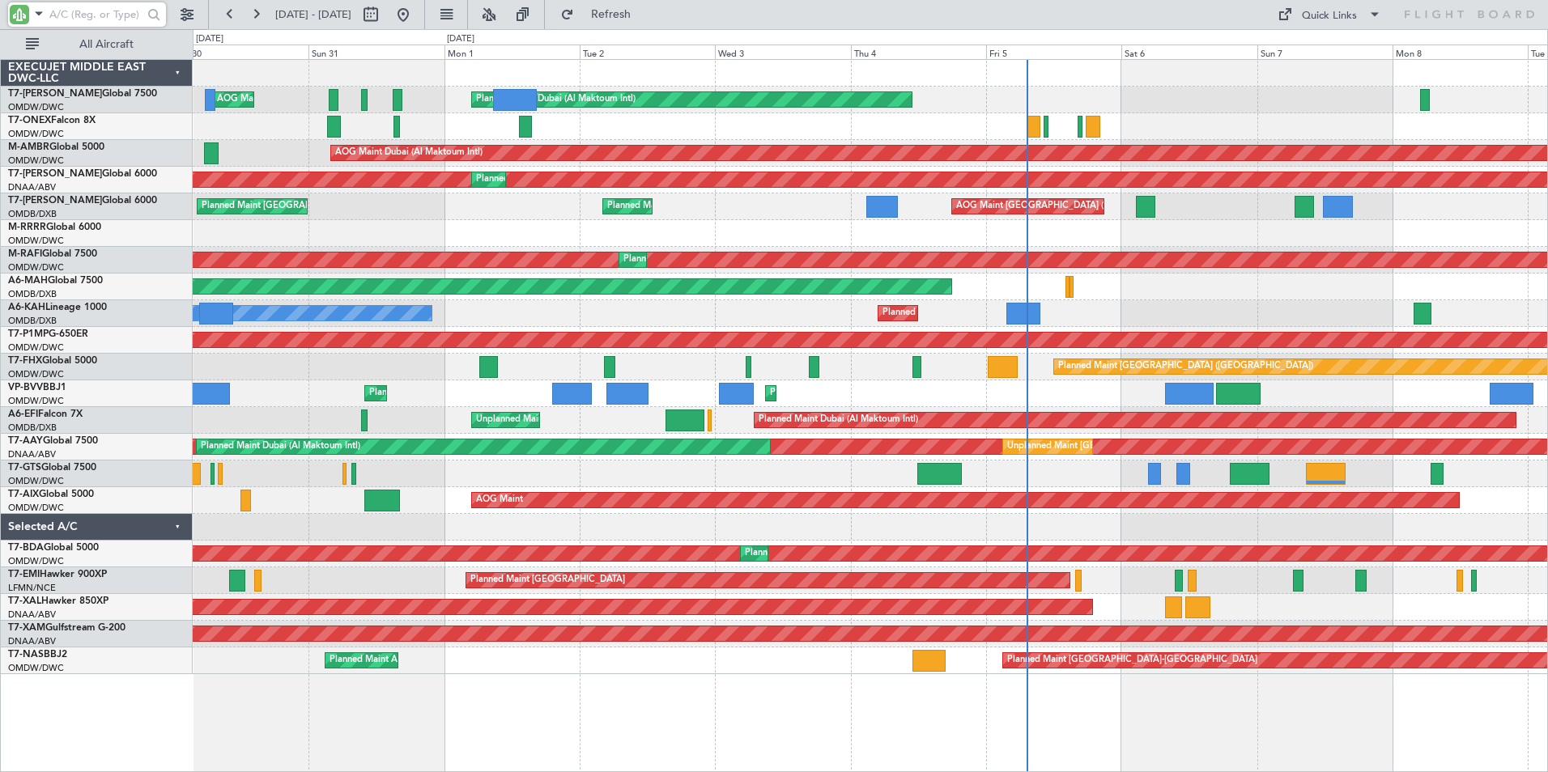
click at [590, 707] on div "AOG Maint Dubai (Al Maktoum Intl) Planned Maint [GEOGRAPHIC_DATA] (Al Maktoum I…" at bounding box center [870, 415] width 1355 height 713
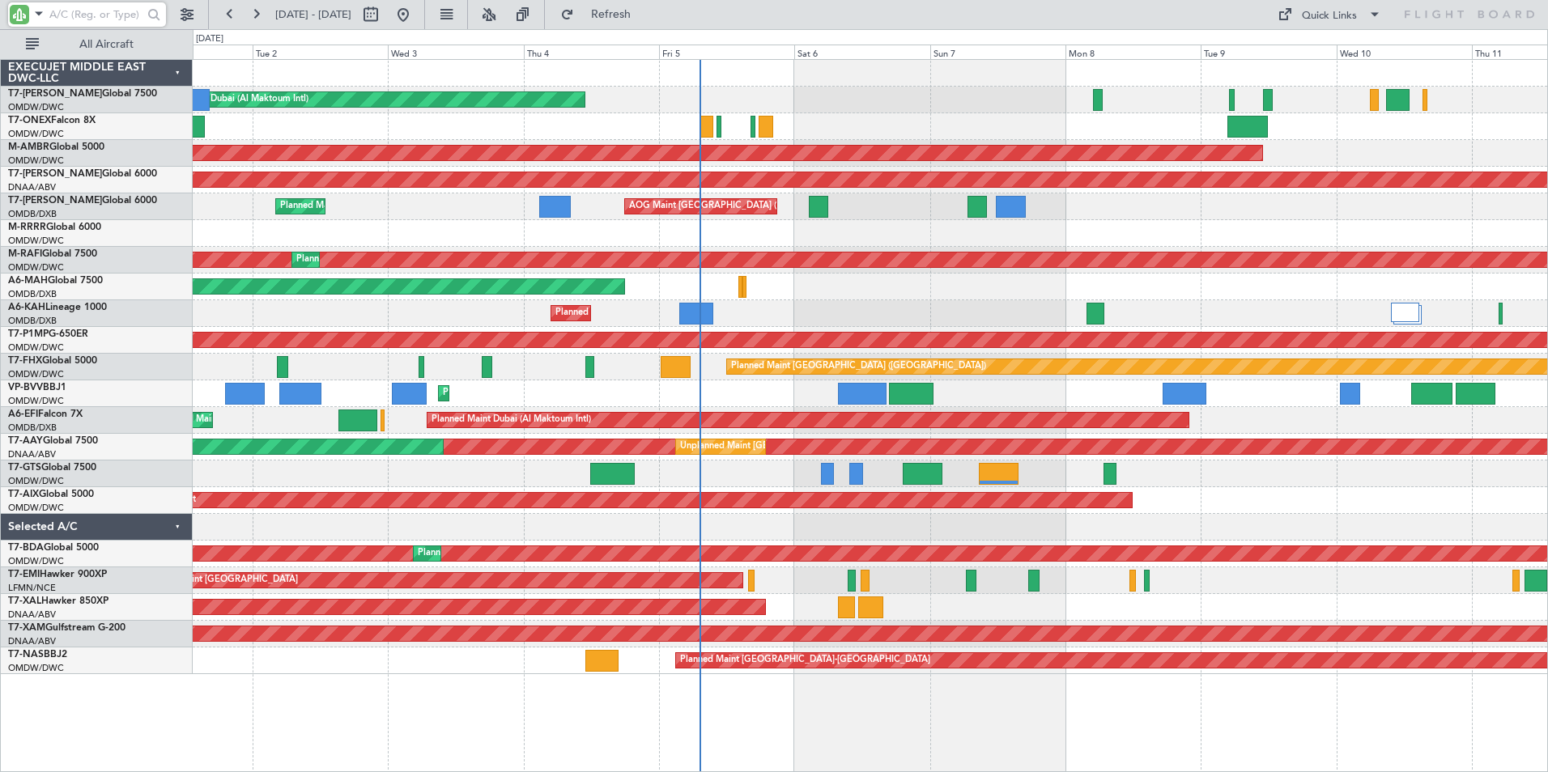
click at [780, 709] on div "Planned Maint Dubai (Al Maktoum Intl) AOG Maint [GEOGRAPHIC_DATA] (Al Maktoum I…" at bounding box center [870, 415] width 1355 height 713
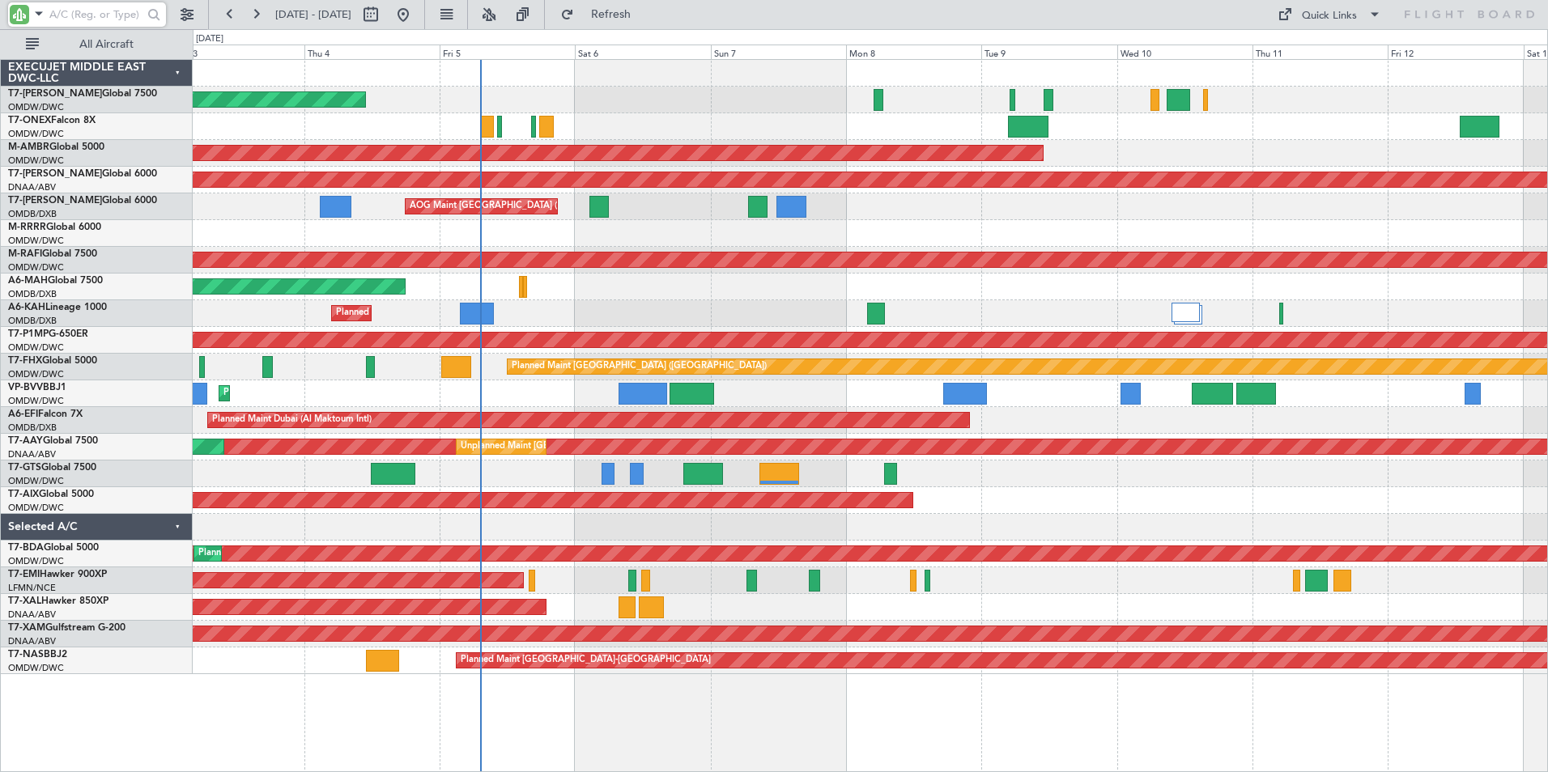
click at [693, 712] on div "Planned Maint Dubai (Al Maktoum Intl) Planned Maint Nurnberg AOG Maint [GEOGRAP…" at bounding box center [870, 415] width 1355 height 713
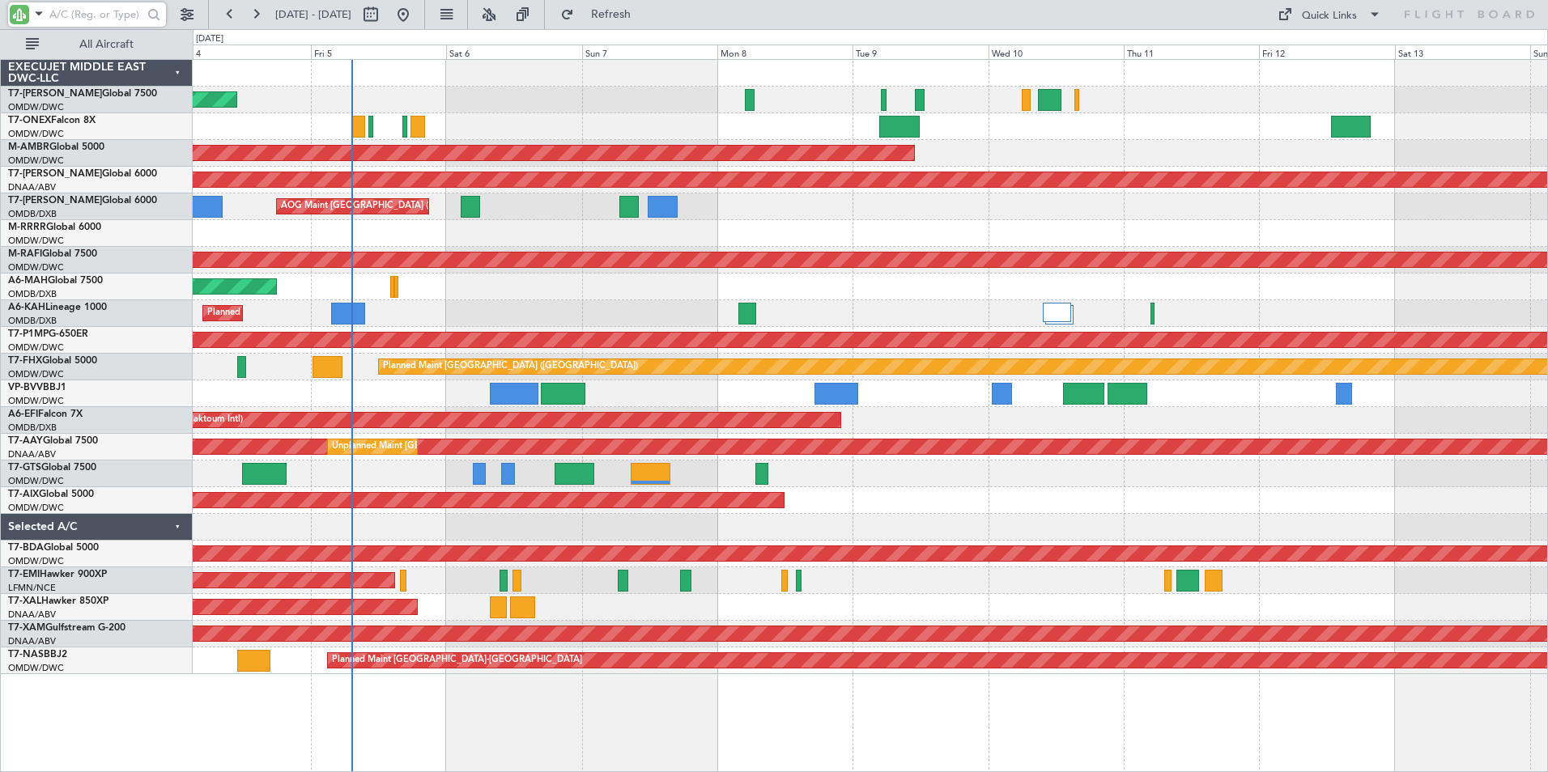
click at [457, 741] on div "Planned Maint Dubai (Al Maktoum Intl) Planned Maint Nurnberg AOG Maint [GEOGRAP…" at bounding box center [870, 415] width 1355 height 713
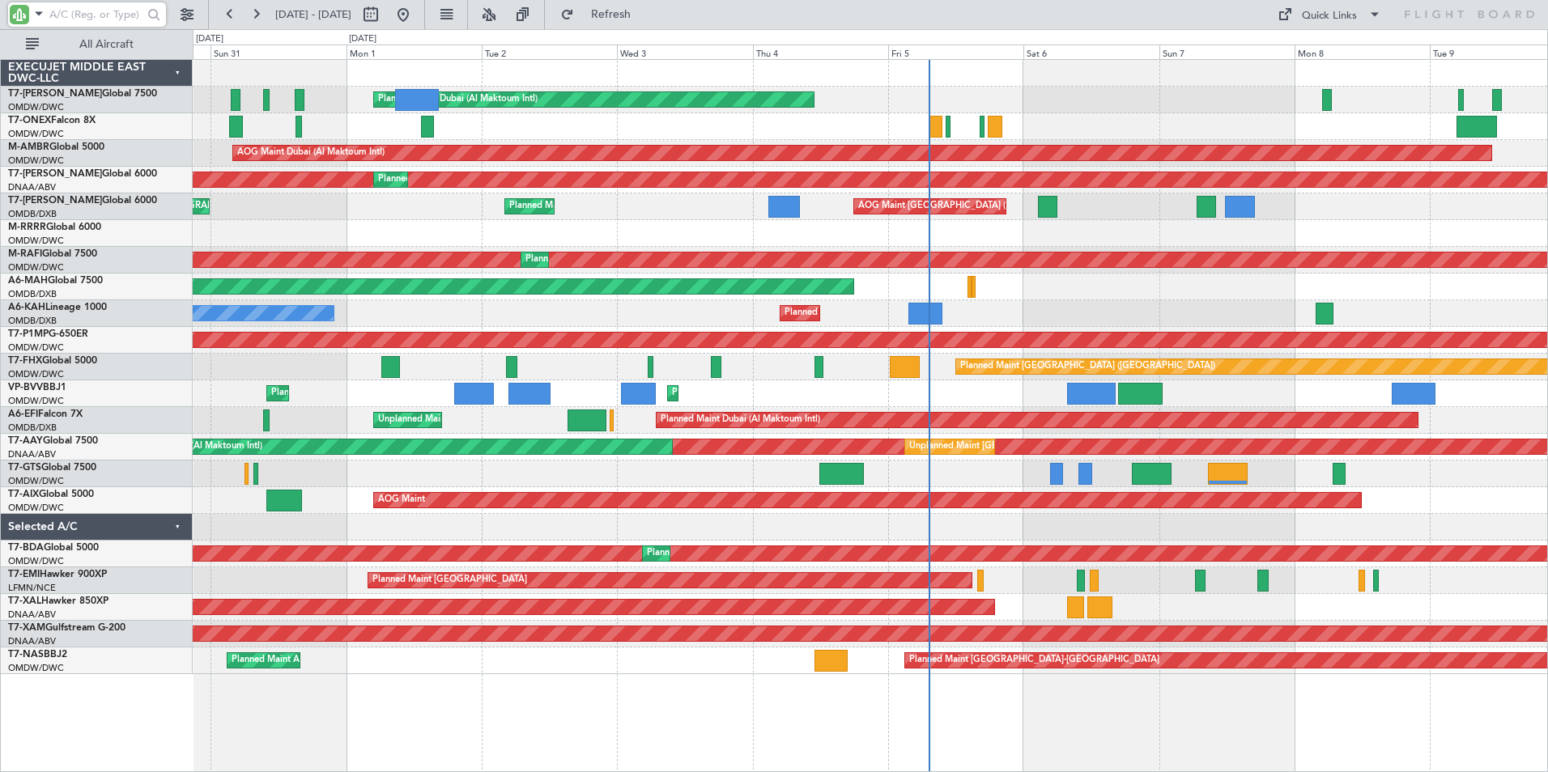
click at [947, 729] on div "Planned Maint Dubai (Al Maktoum Intl) AOG Maint [GEOGRAPHIC_DATA] (Al Maktoum I…" at bounding box center [870, 415] width 1355 height 713
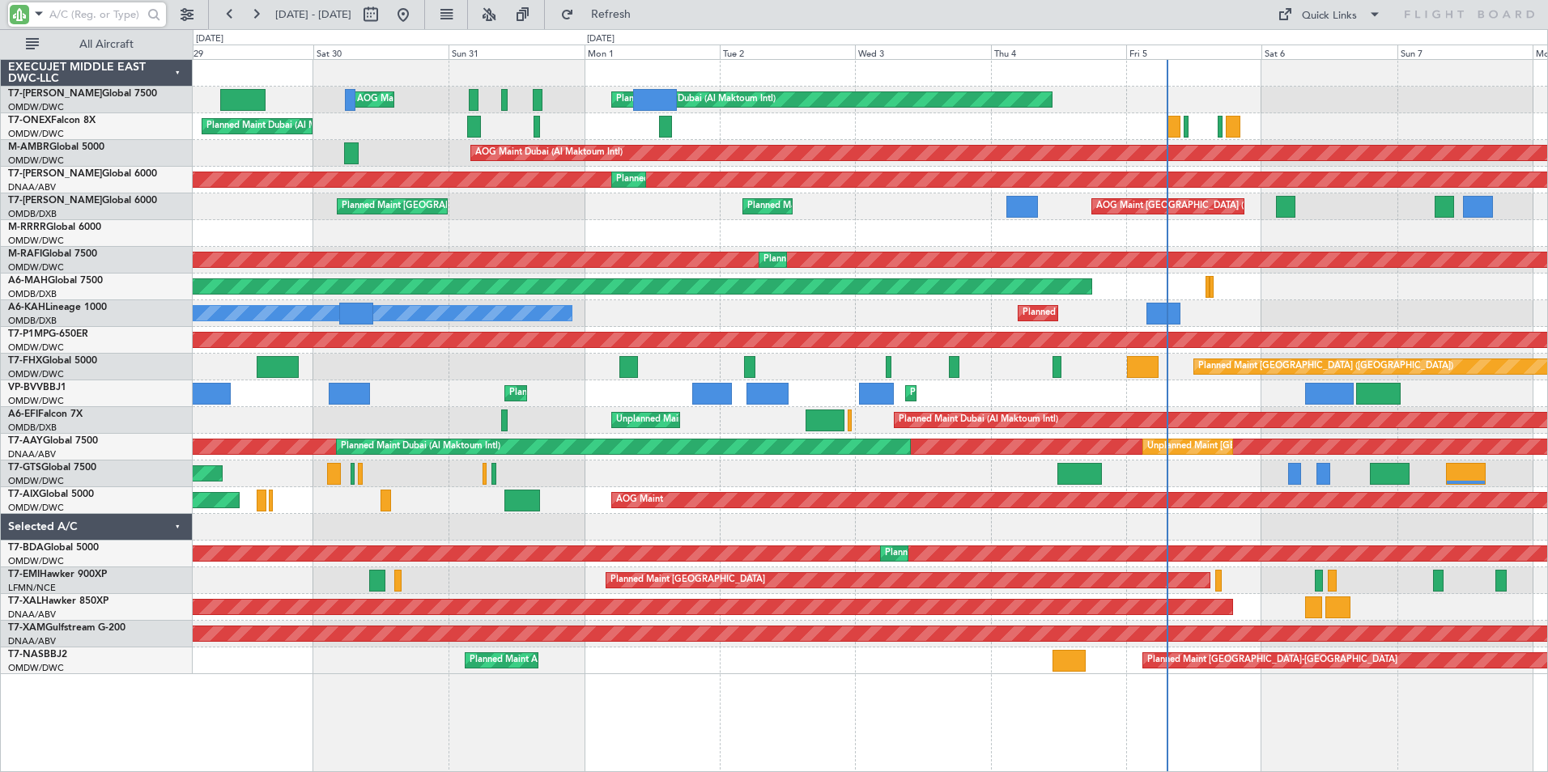
click at [750, 746] on div "Planned Maint Dubai (Al Maktoum Intl) AOG Maint [GEOGRAPHIC_DATA] (Al Maktoum I…" at bounding box center [870, 415] width 1355 height 713
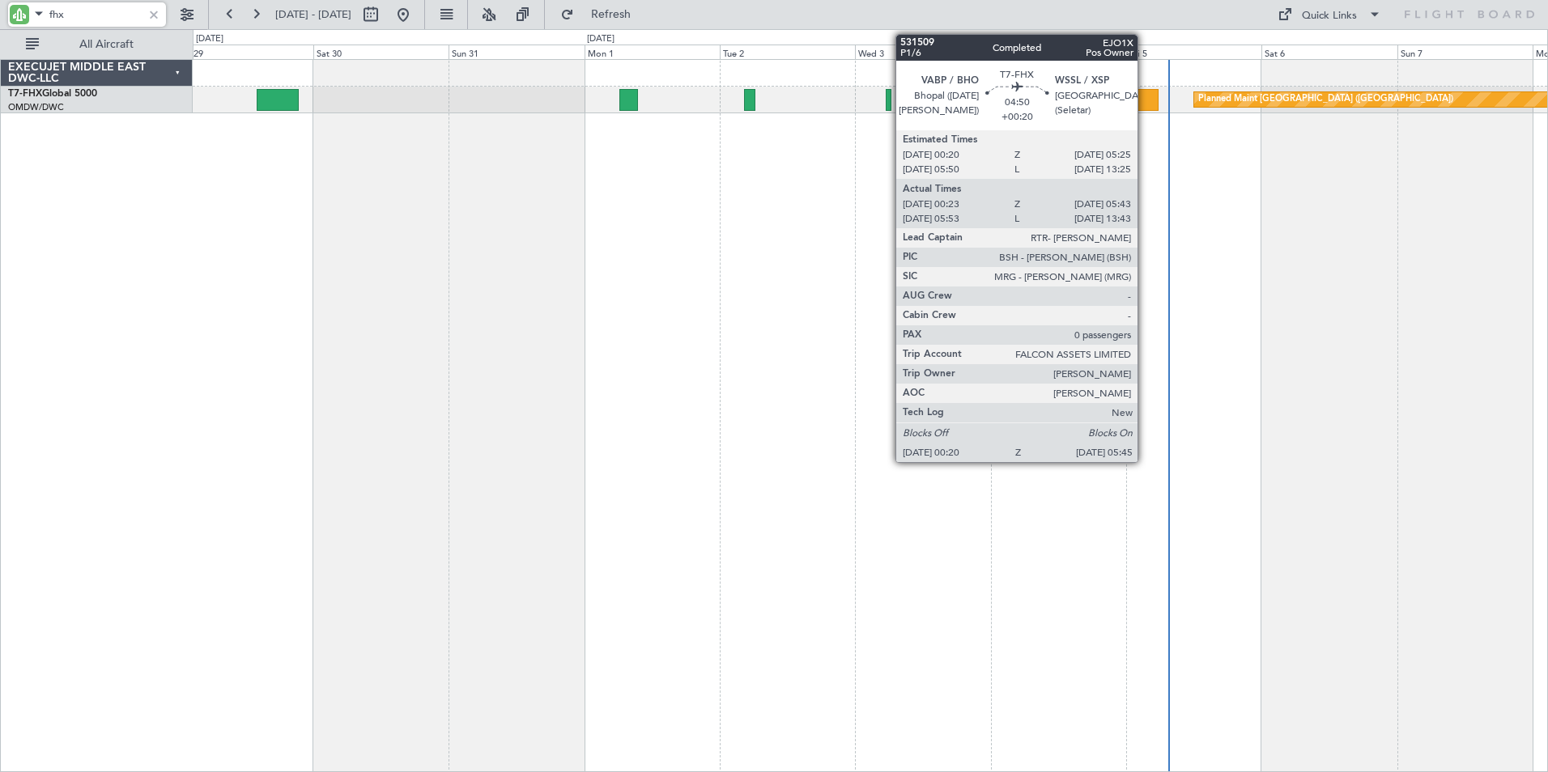
click at [1145, 98] on div at bounding box center [1142, 100] width 31 height 22
click at [1145, 97] on div at bounding box center [1142, 100] width 31 height 22
type input "fhx"
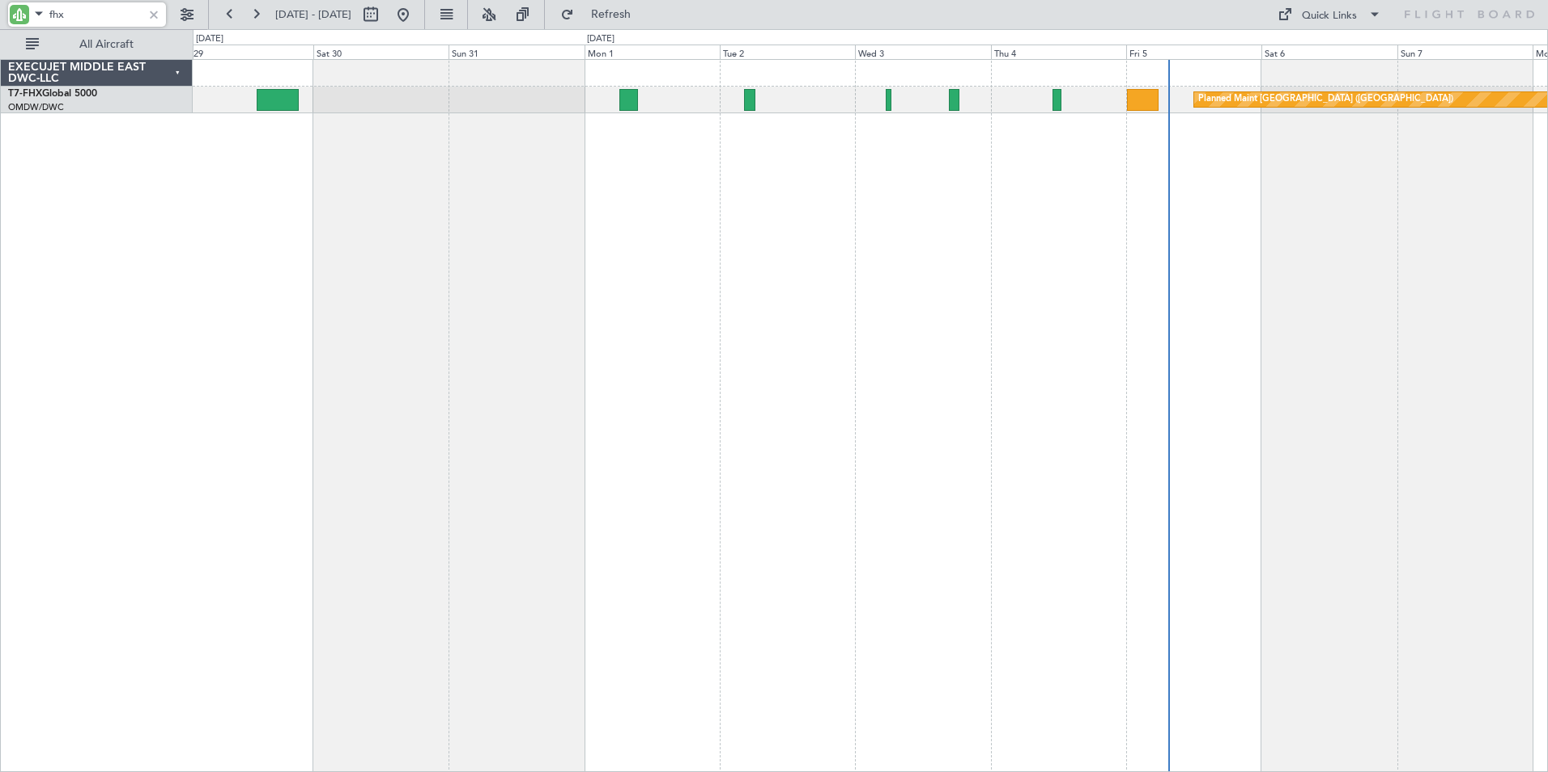
click at [155, 15] on div at bounding box center [154, 15] width 18 height 18
